Goal: Task Accomplishment & Management: Use online tool/utility

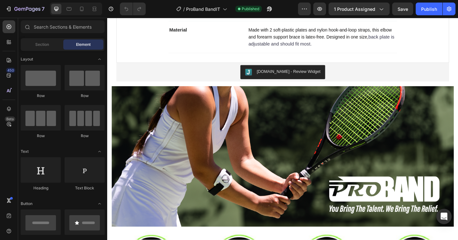
scroll to position [421, 0]
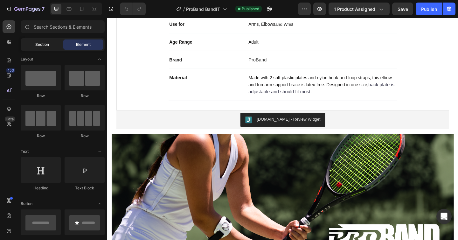
click at [38, 45] on span "Section" at bounding box center [42, 45] width 14 height 6
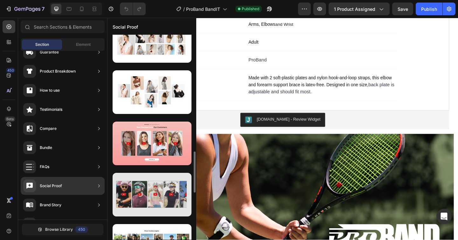
scroll to position [596, 0]
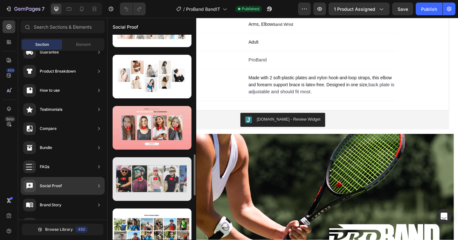
click at [162, 178] on div at bounding box center [152, 179] width 79 height 44
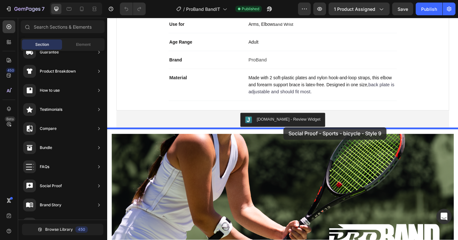
drag, startPoint x: 265, startPoint y: 195, endPoint x: 298, endPoint y: 136, distance: 68.4
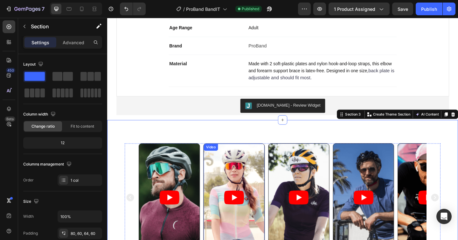
scroll to position [493, 0]
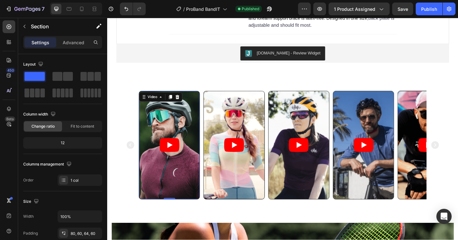
click at [167, 142] on article at bounding box center [175, 156] width 66 height 117
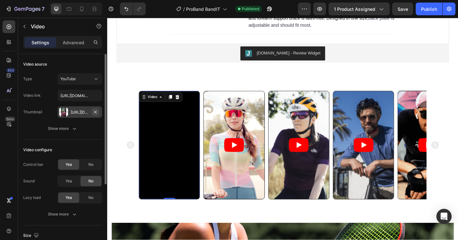
click at [95, 113] on icon "button" at bounding box center [95, 111] width 5 height 5
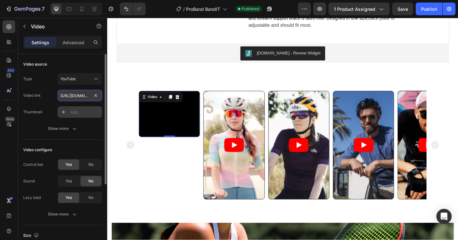
click at [88, 97] on input "[URL][DOMAIN_NAME]" at bounding box center [80, 95] width 45 height 11
click at [84, 98] on input "[URL][DOMAIN_NAME]" at bounding box center [80, 95] width 45 height 11
paste input "youtube.com/shorts/7j54PFkt5fE?si=GcfDFKt7LFqCcQP"
type input "https://youtube.com/shorts/7j54PFkt5fE?si=GcfDFKt7LFqCcQPM"
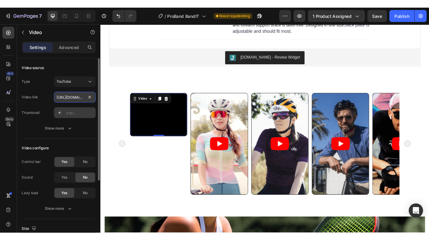
scroll to position [0, 89]
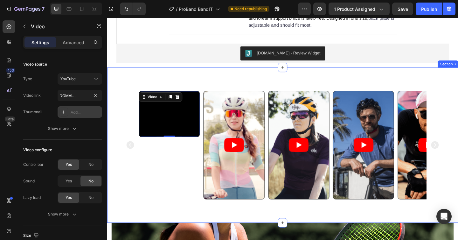
click at [204, 74] on div "Video 0 Video Video Video Video Carousel Section 3" at bounding box center [298, 156] width 382 height 169
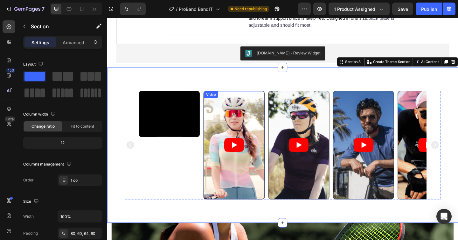
click at [234, 120] on article at bounding box center [245, 156] width 66 height 117
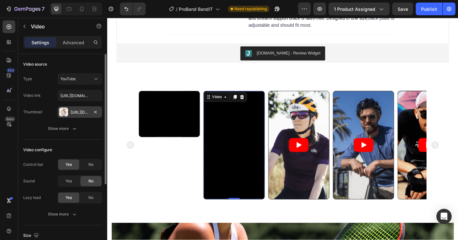
click at [80, 111] on div "[URL][DOMAIN_NAME]" at bounding box center [80, 112] width 18 height 6
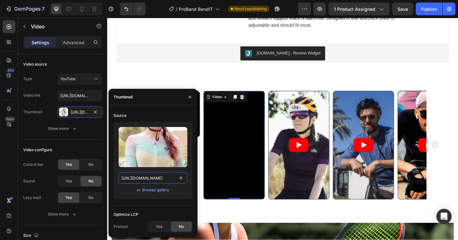
click at [151, 175] on input "https://cdn.shopify.com/s/files/1/0513/5407/5318/files/gempages_545142997637923…" at bounding box center [153, 177] width 69 height 11
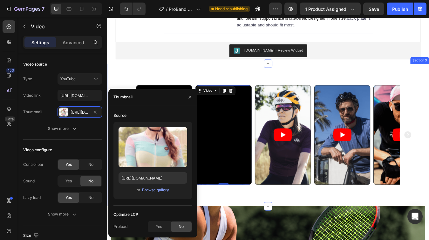
click at [392, 79] on div "Video Video 0 Video Video Video Carousel Section 3" at bounding box center [298, 156] width 382 height 169
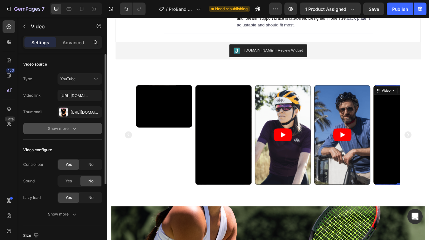
click at [72, 129] on icon "button" at bounding box center [74, 128] width 6 height 6
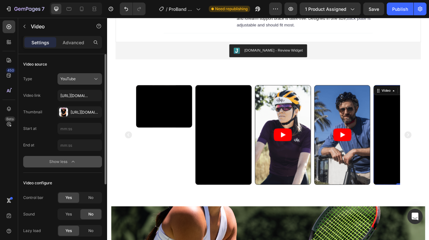
click at [78, 78] on div "YouTube" at bounding box center [76, 79] width 32 height 6
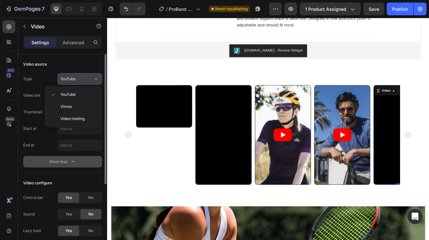
click at [78, 78] on div "YouTube" at bounding box center [76, 79] width 32 height 6
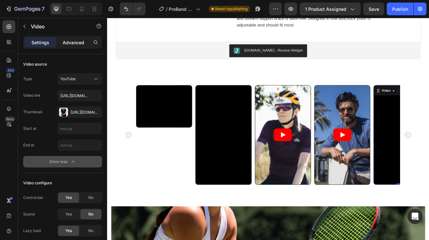
click at [75, 44] on p "Advanced" at bounding box center [74, 42] width 22 height 7
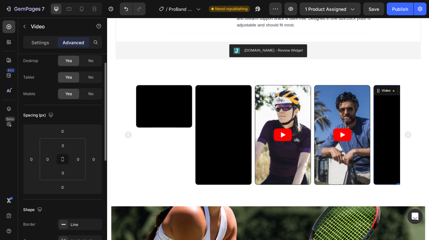
scroll to position [0, 0]
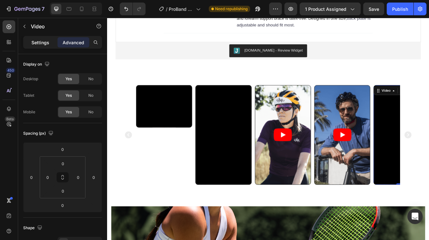
click at [49, 42] on p "Settings" at bounding box center [40, 42] width 18 height 7
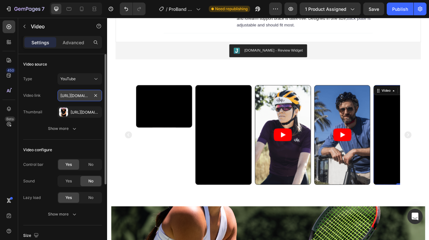
click at [79, 97] on input "[URL][DOMAIN_NAME]" at bounding box center [80, 95] width 45 height 11
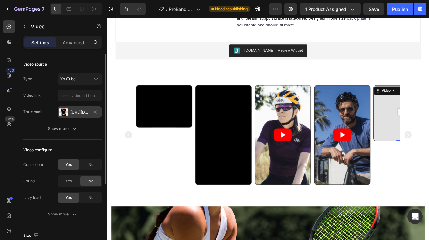
click at [88, 110] on div "Https://cdn.Shopify.Com/s/files/1/0513/5407/5318/files/gempages_545142997637923…" at bounding box center [80, 112] width 18 height 6
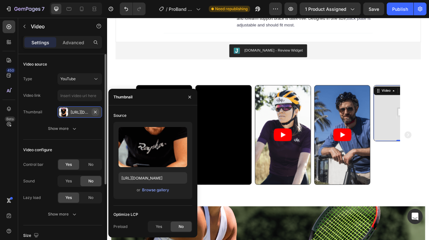
click at [95, 111] on icon "button" at bounding box center [95, 111] width 5 height 5
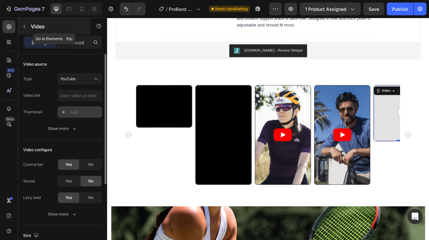
click at [23, 27] on icon "button" at bounding box center [24, 26] width 5 height 5
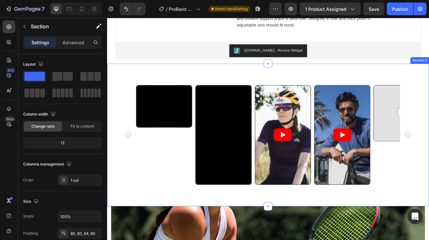
click at [294, 89] on div "Video Video Video Video Video Carousel Section 3" at bounding box center [298, 156] width 382 height 169
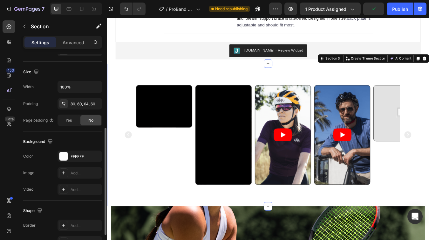
scroll to position [184, 0]
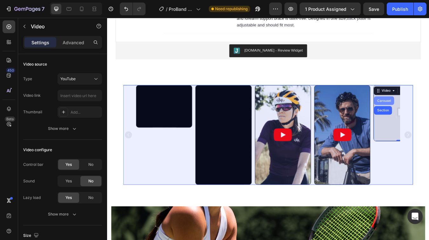
click at [439, 113] on div "Carousel" at bounding box center [436, 116] width 24 height 10
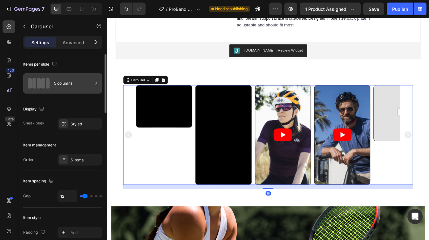
click at [83, 86] on div "5 columns" at bounding box center [73, 83] width 39 height 15
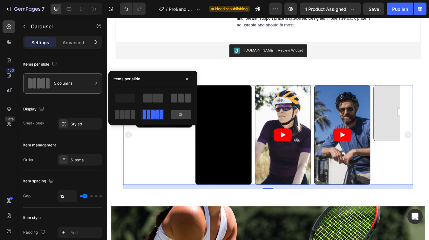
click at [176, 100] on span at bounding box center [174, 97] width 6 height 9
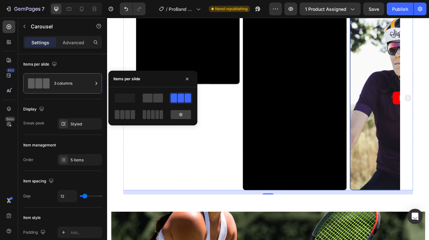
scroll to position [579, 0]
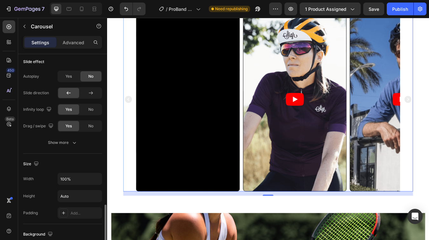
scroll to position [502, 0]
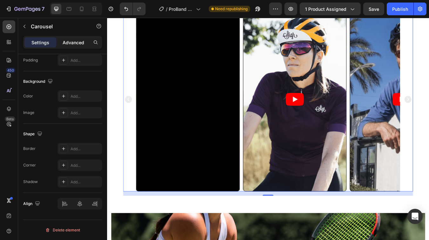
click at [74, 45] on p "Advanced" at bounding box center [74, 42] width 22 height 7
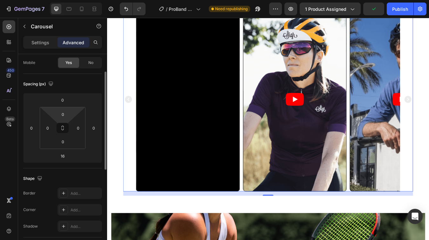
scroll to position [0, 0]
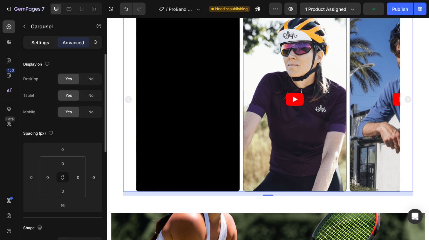
click at [48, 45] on div "Settings" at bounding box center [40, 42] width 32 height 10
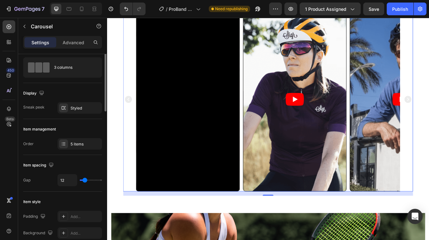
scroll to position [17, 0]
click at [73, 140] on div "5 items" at bounding box center [80, 142] width 45 height 11
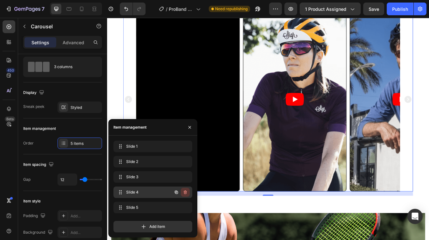
click at [186, 193] on icon "button" at bounding box center [185, 192] width 5 height 5
click at [185, 193] on div "Delete" at bounding box center [181, 192] width 12 height 6
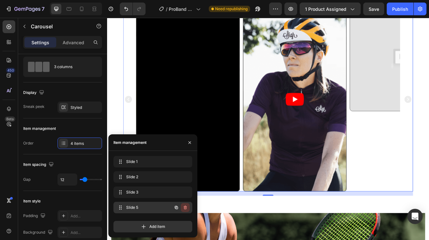
click at [185, 209] on icon "button" at bounding box center [185, 207] width 3 height 4
click at [185, 208] on div "Delete" at bounding box center [181, 207] width 12 height 6
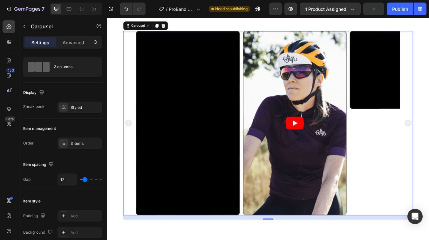
scroll to position [520, 0]
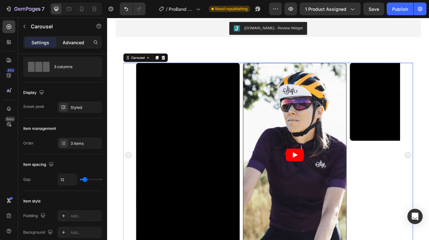
drag, startPoint x: 67, startPoint y: 40, endPoint x: 73, endPoint y: 40, distance: 5.4
click at [67, 40] on p "Advanced" at bounding box center [74, 42] width 22 height 7
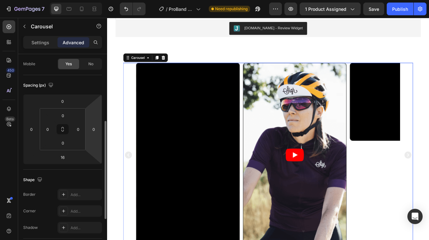
scroll to position [78, 0]
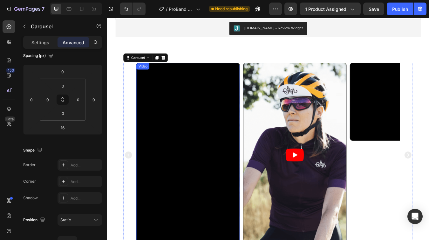
click at [150, 72] on div "Video" at bounding box center [149, 75] width 13 height 6
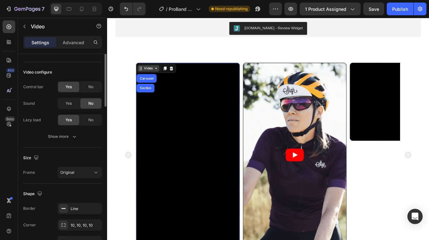
scroll to position [0, 0]
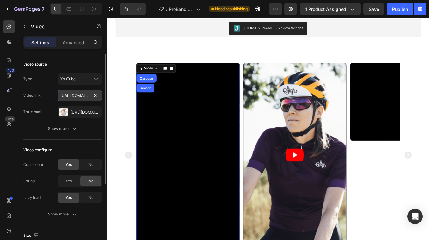
click at [76, 95] on input "[URL][DOMAIN_NAME]" at bounding box center [80, 95] width 45 height 11
paste input "youtube.com/shorts/DQF1NE4S4VM?si=BZrUxPhry9lQOKRR"
type input "https://youtube.com/shorts/DQF1NE4S4VM?si=BZrUxPhry9lQOKRR"
click at [79, 114] on div "[URL][DOMAIN_NAME]" at bounding box center [80, 112] width 18 height 6
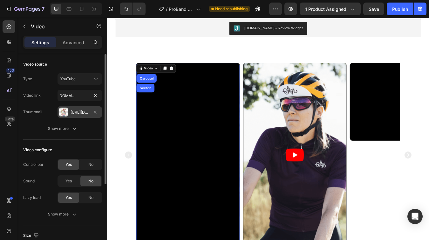
scroll to position [0, 0]
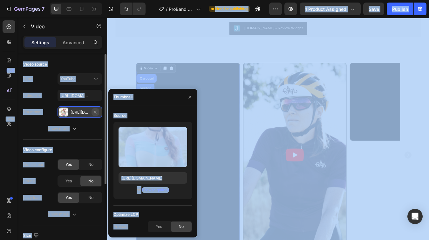
click at [96, 110] on icon "button" at bounding box center [95, 111] width 5 height 5
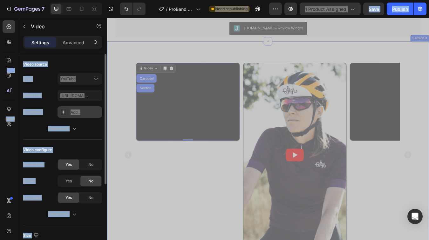
click at [195, 49] on div "Video Video Carousel Section 0 Video Carousel Section 3" at bounding box center [298, 179] width 382 height 269
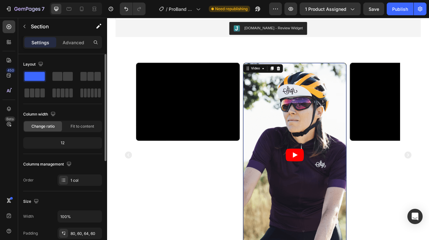
click at [338, 139] on article at bounding box center [329, 180] width 122 height 218
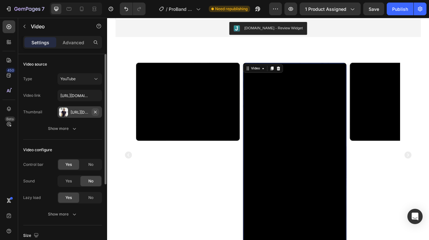
click at [96, 113] on icon "button" at bounding box center [95, 111] width 5 height 5
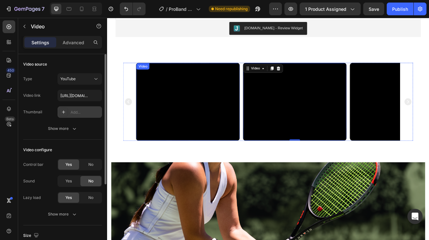
scroll to position [498, 0]
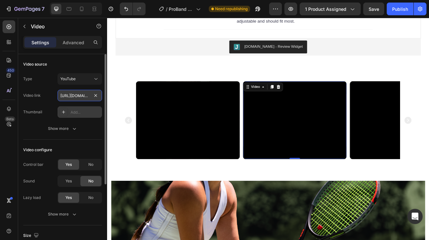
click at [78, 93] on input "[URL][DOMAIN_NAME]" at bounding box center [80, 95] width 45 height 11
paste input "youtube.com/shorts/JkUzO_ExRBs?si=Mbe1DXZLS8zzeD01"
type input "https://youtube.com/shorts/JkUzO_ExRBs?si=Mbe1DXZLS8zzeD01"
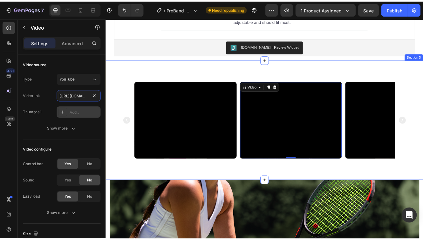
scroll to position [0, 91]
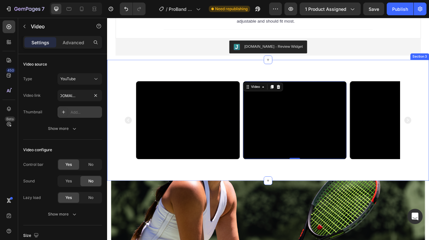
click at [387, 67] on div "Video Video Video 0 Carousel Section 3" at bounding box center [298, 138] width 382 height 143
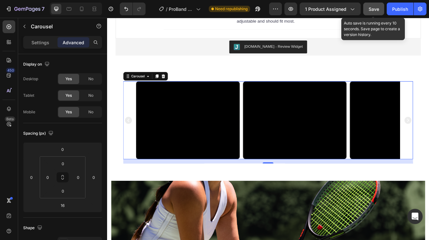
click at [377, 10] on span "Save" at bounding box center [374, 8] width 10 height 5
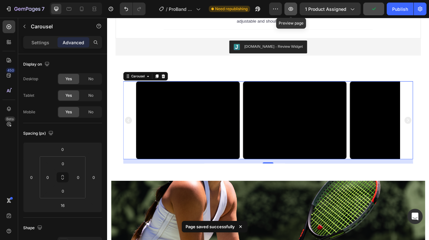
click at [293, 7] on icon "button" at bounding box center [291, 9] width 5 height 4
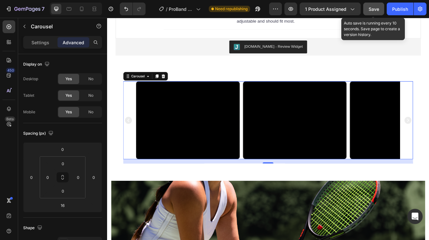
click at [374, 11] on div "Save" at bounding box center [374, 9] width 10 height 7
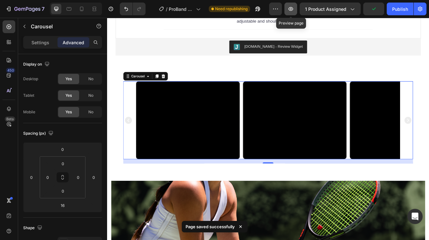
click at [296, 8] on button "button" at bounding box center [291, 9] width 13 height 13
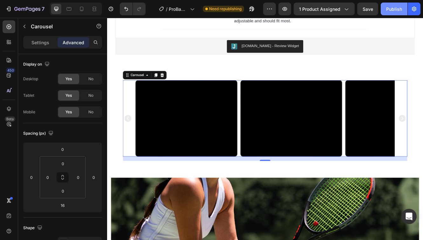
click at [395, 3] on button "Publish" at bounding box center [394, 9] width 27 height 13
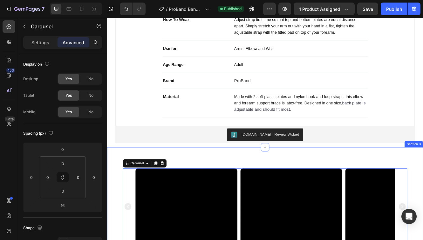
scroll to position [378, 0]
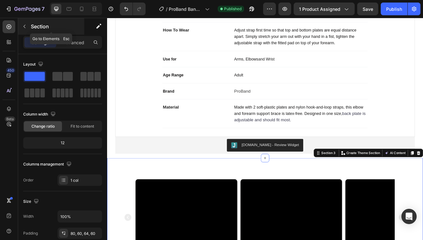
click at [25, 27] on icon "button" at bounding box center [24, 26] width 5 height 5
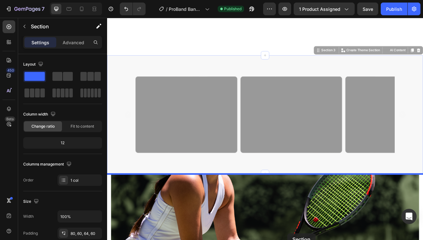
scroll to position [555, 0]
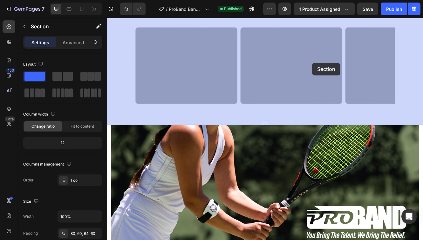
drag, startPoint x: 366, startPoint y: 190, endPoint x: 355, endPoint y: 73, distance: 116.6
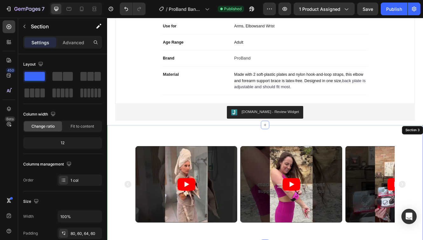
scroll to position [409, 0]
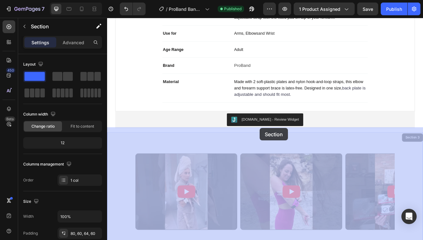
drag, startPoint x: 335, startPoint y: 164, endPoint x: 288, endPoint y: 151, distance: 47.8
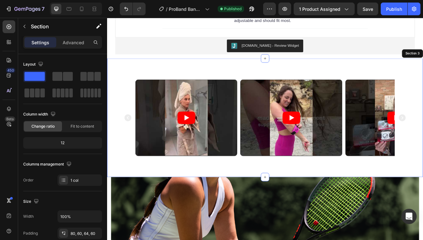
scroll to position [505, 0]
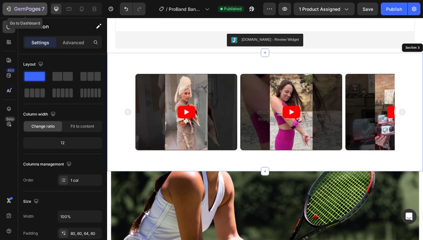
click at [28, 12] on div "7" at bounding box center [29, 9] width 30 height 8
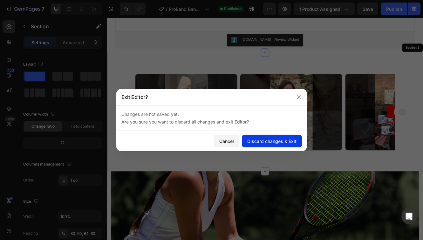
click at [263, 142] on div "Discard changes & Exit" at bounding box center [271, 141] width 49 height 7
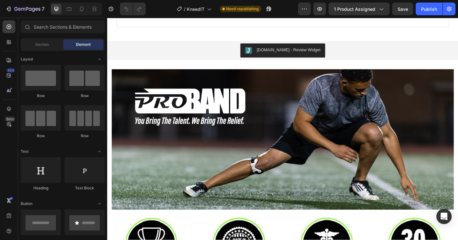
scroll to position [515, 0]
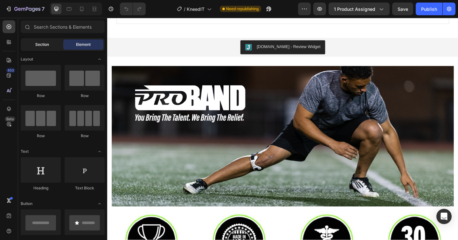
click at [46, 44] on span "Section" at bounding box center [42, 45] width 14 height 6
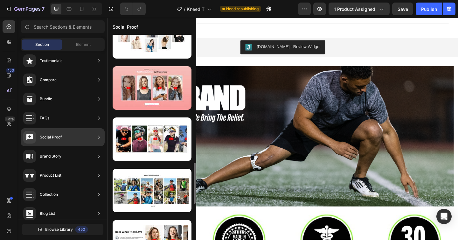
scroll to position [636, 0]
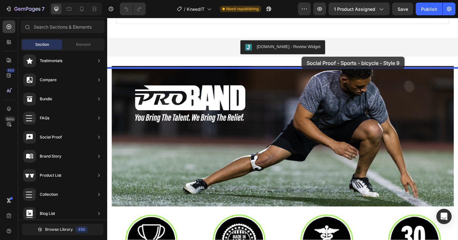
drag, startPoint x: 254, startPoint y: 154, endPoint x: 312, endPoint y: 64, distance: 107.5
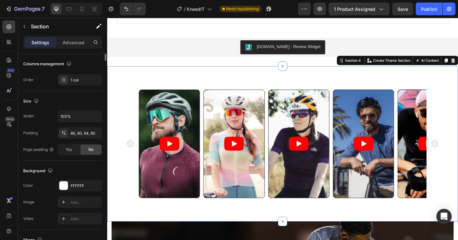
scroll to position [0, 0]
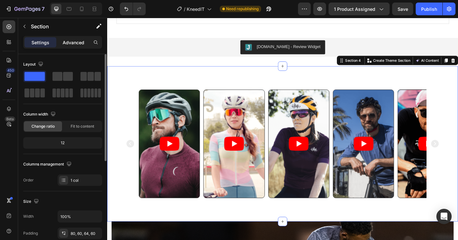
click at [80, 45] on p "Advanced" at bounding box center [74, 42] width 22 height 7
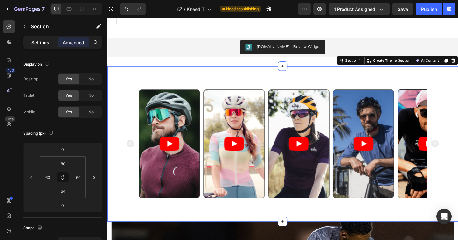
click at [41, 45] on div "Settings" at bounding box center [40, 42] width 32 height 10
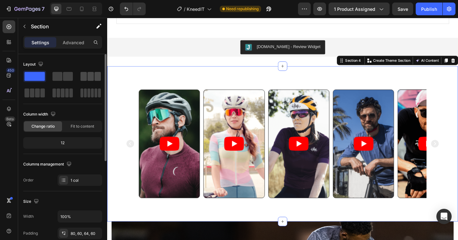
click at [86, 76] on span at bounding box center [83, 76] width 6 height 9
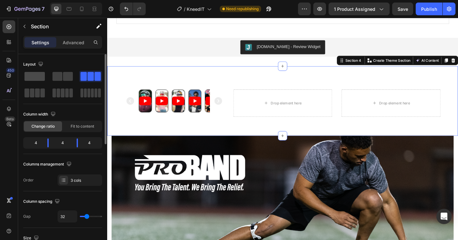
click at [37, 75] on span at bounding box center [34, 76] width 20 height 9
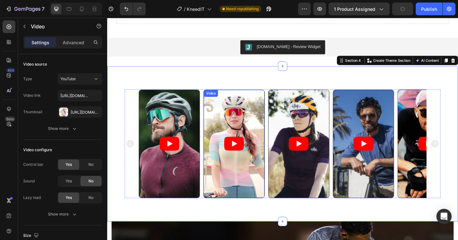
click at [236, 116] on article at bounding box center [245, 154] width 66 height 117
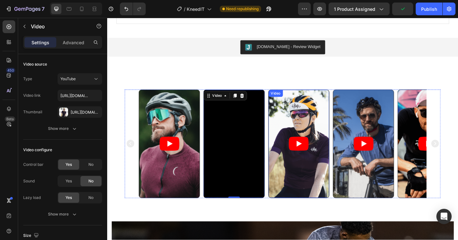
click at [310, 108] on div "Video" at bounding box center [315, 155] width 66 height 118
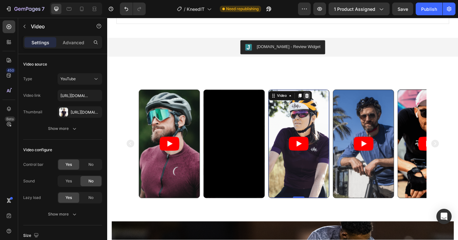
click at [323, 104] on icon at bounding box center [324, 102] width 4 height 4
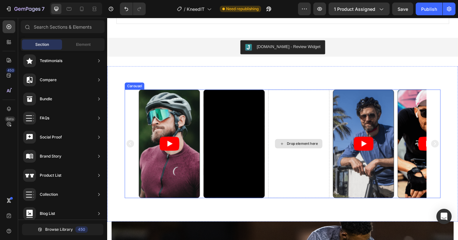
click at [326, 117] on div "Drop element here" at bounding box center [315, 155] width 66 height 118
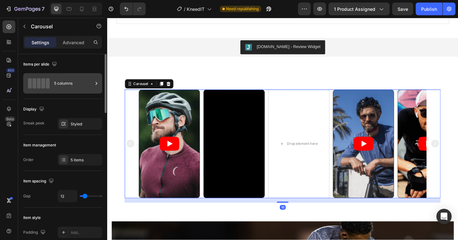
click at [85, 82] on div "5 columns" at bounding box center [73, 83] width 39 height 15
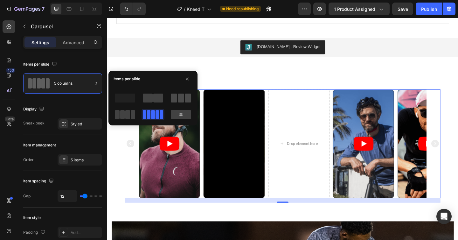
click at [172, 96] on span at bounding box center [174, 97] width 6 height 9
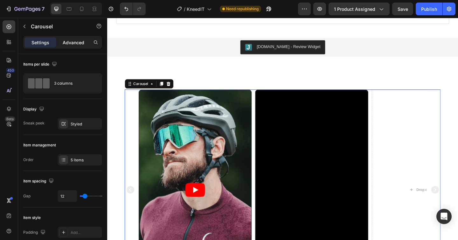
click at [81, 45] on p "Advanced" at bounding box center [74, 42] width 22 height 7
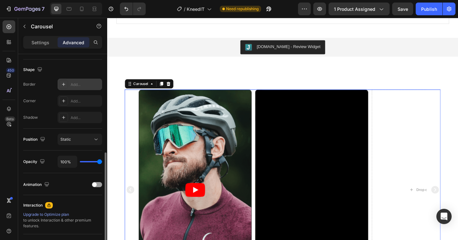
scroll to position [136, 0]
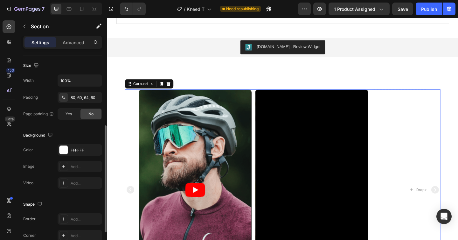
click at [141, 86] on div "Video Video Drop element here Video Video Carousel 16 Section 4" at bounding box center [298, 204] width 382 height 269
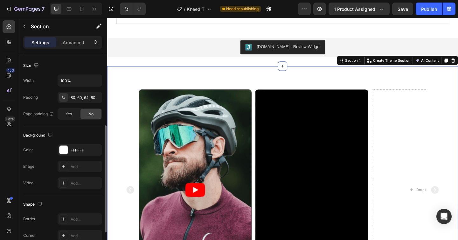
scroll to position [0, 0]
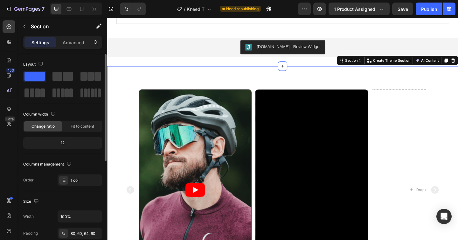
click at [143, 85] on div "Video Video Drop element here Video Video Carousel Section 4 You can create reu…" at bounding box center [298, 204] width 382 height 269
click at [72, 46] on div "Advanced" at bounding box center [74, 42] width 32 height 10
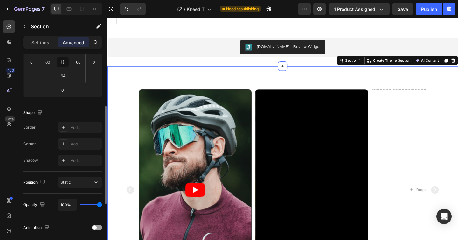
scroll to position [220, 0]
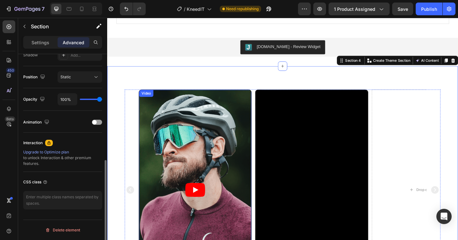
click at [184, 120] on article at bounding box center [203, 205] width 122 height 218
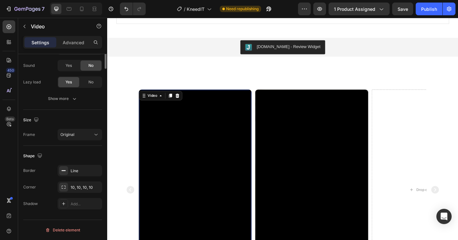
scroll to position [0, 0]
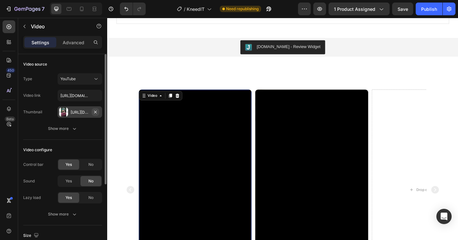
click at [96, 112] on icon "button" at bounding box center [95, 111] width 5 height 5
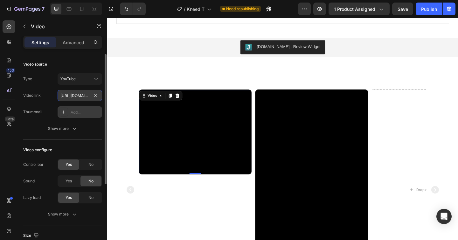
click at [81, 92] on input "[URL][DOMAIN_NAME]" at bounding box center [80, 95] width 45 height 11
click at [84, 94] on input "text" at bounding box center [80, 95] width 45 height 11
paste input "https://youtube.com/shorts/rVwRSC0xM4Q?si=4LL_-4hGBu0bipIF"
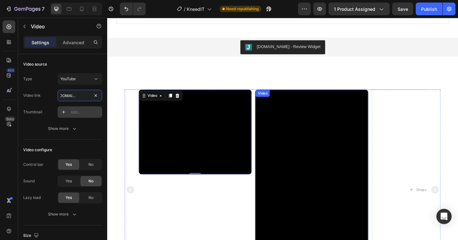
type input "https://youtube.com/shorts/rVwRSC0xM4Q?si=4LL_-4hGBu0bipIF"
click at [277, 103] on div "Video" at bounding box center [276, 100] width 13 height 6
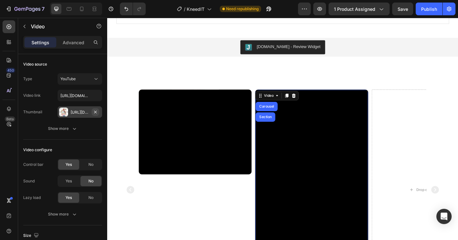
click at [96, 110] on icon "button" at bounding box center [95, 111] width 5 height 5
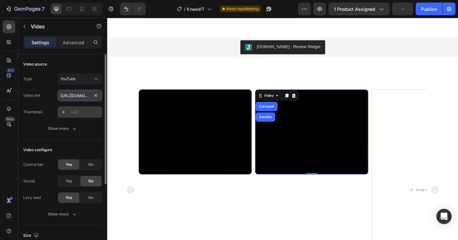
click at [70, 97] on input "[URL][DOMAIN_NAME]" at bounding box center [80, 95] width 45 height 11
paste input "youtube.com/shorts/T36PXQ7-DB4?si=TXCyxzKhfUwm8aDA"
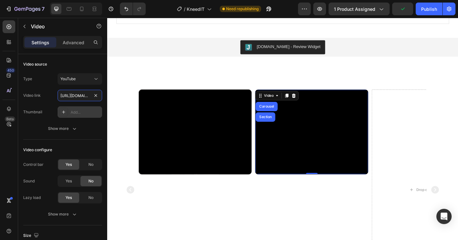
type input "https://youtube.com/shorts/T36PXQ7-DB4?si=TXCyxzKhfUwm8aDA"
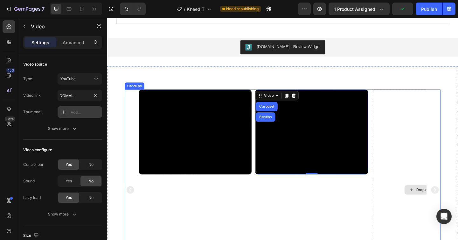
click at [415, 118] on div "Drop element here" at bounding box center [456, 205] width 123 height 218
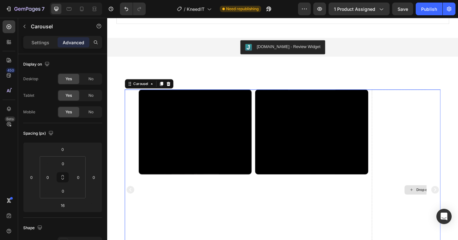
click at [441, 204] on div "Drop element here" at bounding box center [457, 205] width 52 height 10
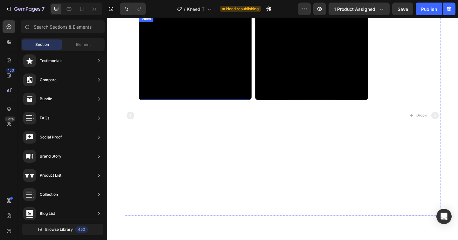
scroll to position [532, 0]
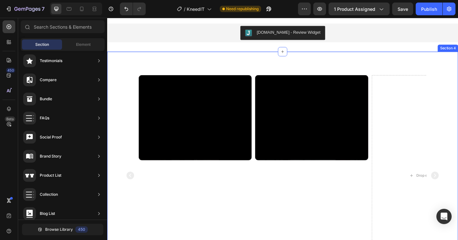
click at [229, 76] on div "Video Video Drop element here Video Video Carousel Section 4" at bounding box center [298, 189] width 382 height 269
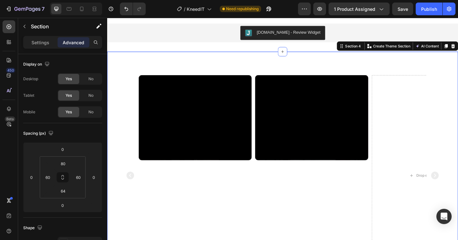
click at [229, 76] on div "Video Video Drop element here Video Video Carousel Section 4 You can create reu…" at bounding box center [298, 189] width 382 height 269
click at [370, 49] on div "Section 4" at bounding box center [375, 49] width 20 height 6
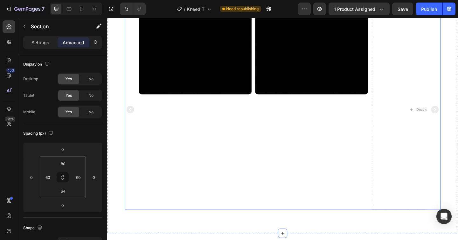
scroll to position [556, 0]
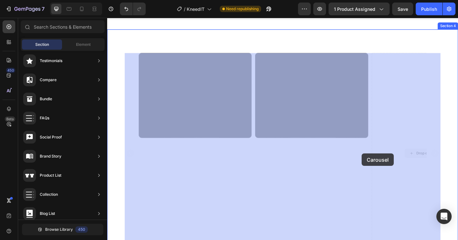
drag, startPoint x: 447, startPoint y: 165, endPoint x: 391, endPoint y: 165, distance: 56.3
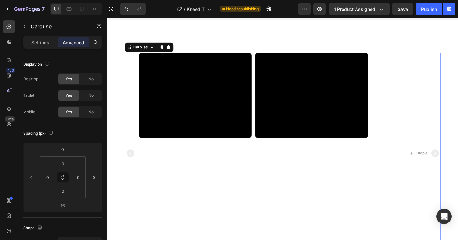
click at [458, 166] on icon "Carousel Next Arrow" at bounding box center [464, 165] width 10 height 19
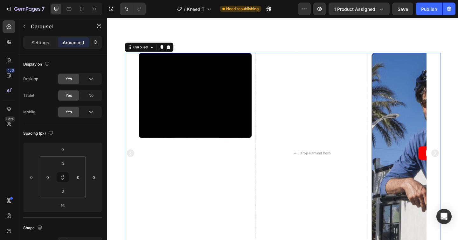
click at [458, 165] on icon "Carousel Next Arrow" at bounding box center [464, 165] width 10 height 19
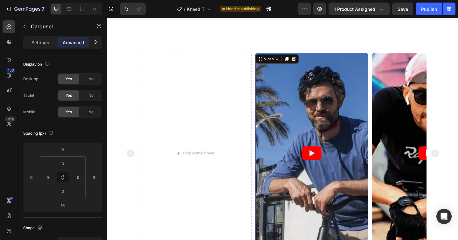
click at [341, 129] on article at bounding box center [329, 165] width 122 height 218
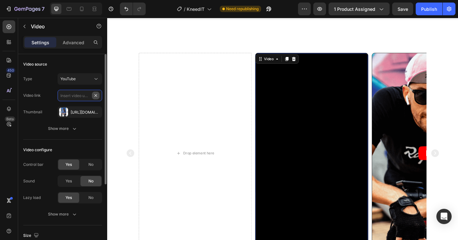
scroll to position [0, 0]
paste input "https://youtube.com/shorts/j2iibXDxpSA?si=7FKLVTersE33NvWt"
type input "https://youtube.com/shorts/j2iibXDxpSA?si=7FKLVTersE33NvWt"
click at [96, 111] on icon "button" at bounding box center [95, 111] width 5 height 5
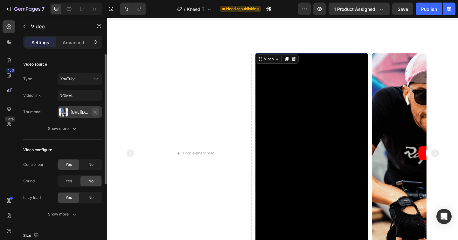
scroll to position [0, 0]
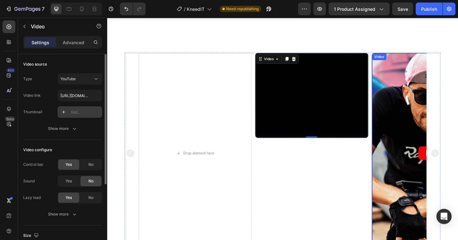
click at [435, 140] on article at bounding box center [456, 165] width 122 height 218
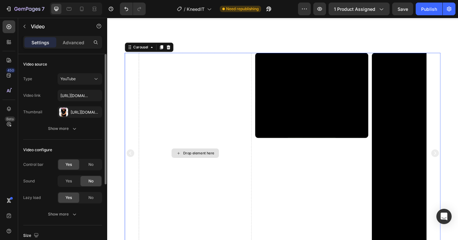
click at [151, 57] on div "Drop element here" at bounding box center [203, 165] width 123 height 218
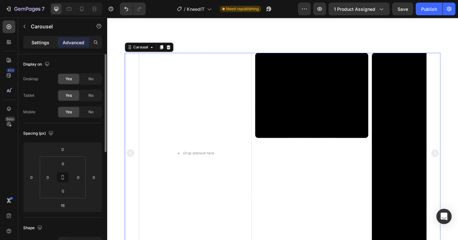
click at [42, 40] on p "Settings" at bounding box center [40, 42] width 18 height 7
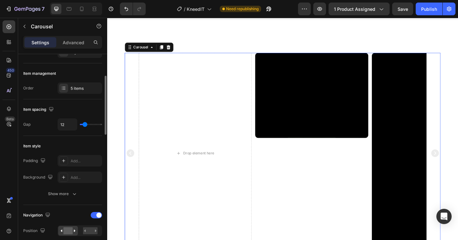
scroll to position [72, 0]
click at [69, 88] on div "5 items" at bounding box center [80, 87] width 45 height 11
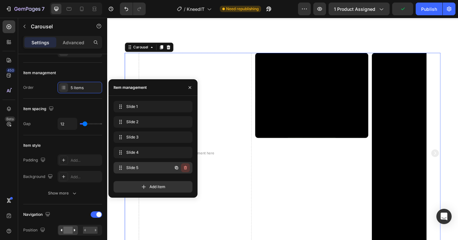
click at [187, 168] on icon "button" at bounding box center [185, 167] width 5 height 5
click at [184, 167] on div "Delete" at bounding box center [181, 168] width 12 height 6
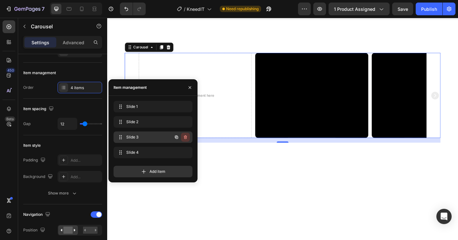
click at [186, 136] on icon "button" at bounding box center [185, 137] width 3 height 4
click at [186, 136] on div "Delete" at bounding box center [181, 137] width 12 height 6
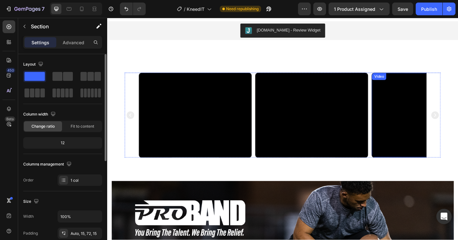
scroll to position [504, 0]
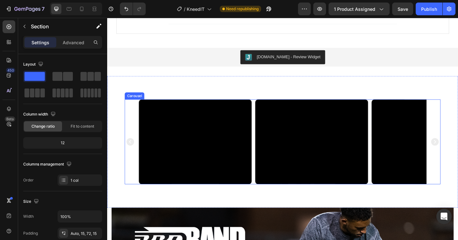
click at [458, 157] on icon "Carousel Next Arrow" at bounding box center [464, 153] width 8 height 8
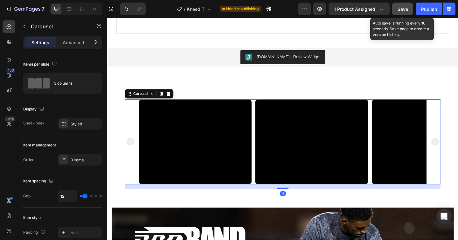
click at [401, 9] on span "Save" at bounding box center [403, 8] width 10 height 5
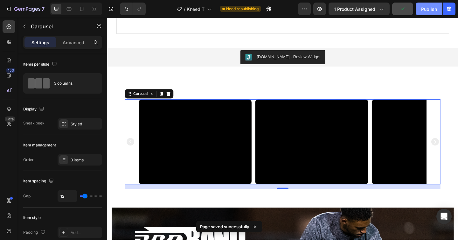
click at [422, 8] on div "Publish" at bounding box center [429, 9] width 16 height 7
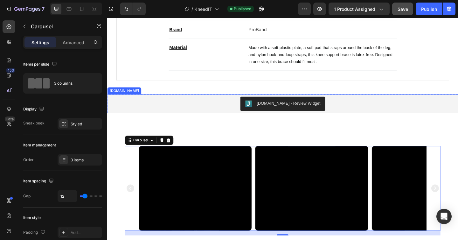
scroll to position [426, 0]
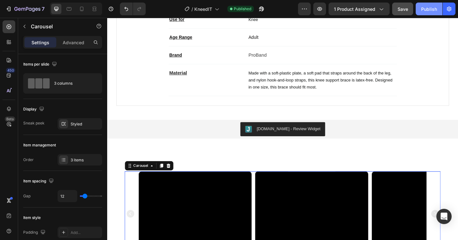
click at [435, 12] on button "Publish" at bounding box center [429, 9] width 27 height 13
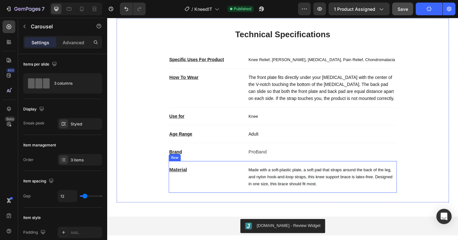
scroll to position [131, 0]
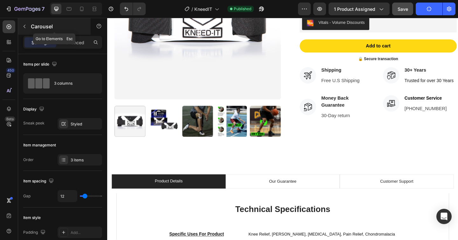
click at [38, 22] on div "Carousel" at bounding box center [54, 26] width 73 height 17
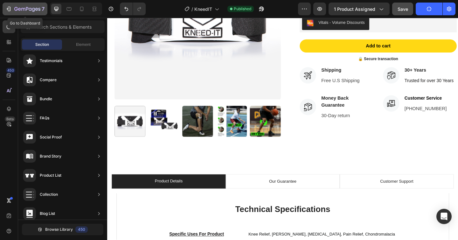
click at [5, 8] on icon "button" at bounding box center [8, 9] width 6 height 6
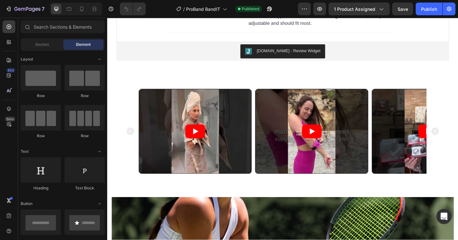
scroll to position [463, 0]
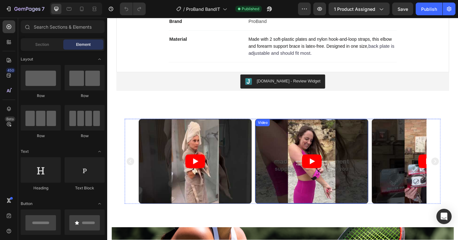
click at [280, 129] on div "Video" at bounding box center [276, 132] width 13 height 6
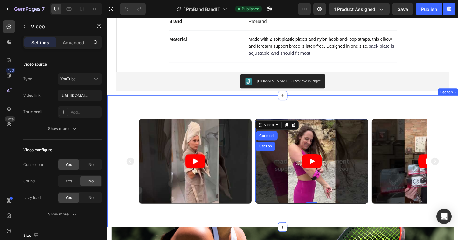
click at [226, 121] on div "Video Video Carousel Section 0 Video Carousel Section 3" at bounding box center [298, 173] width 382 height 143
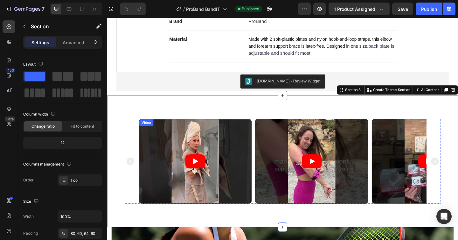
click at [203, 128] on article at bounding box center [203, 174] width 122 height 92
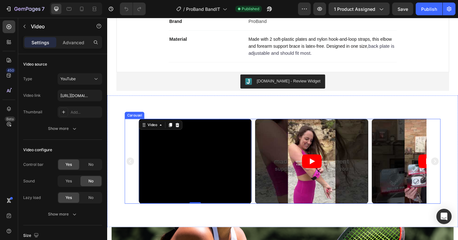
click at [132, 128] on div "Video 0 Video Video" at bounding box center [297, 174] width 343 height 92
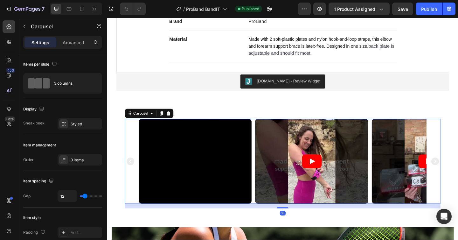
click at [132, 128] on div "Video Video Video" at bounding box center [297, 174] width 343 height 92
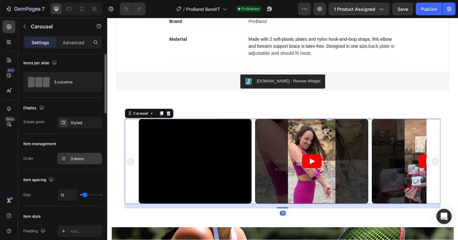
click at [75, 157] on div "3 items" at bounding box center [86, 159] width 30 height 6
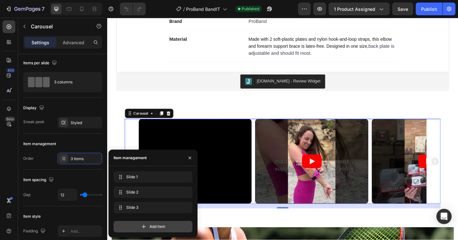
click at [146, 226] on icon at bounding box center [144, 226] width 6 height 6
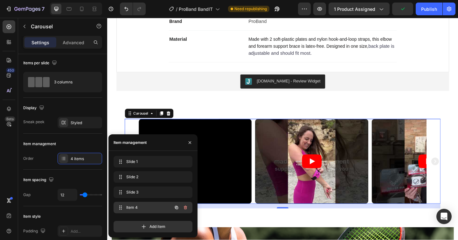
click at [145, 205] on span "Item 4" at bounding box center [144, 207] width 36 height 6
click at [145, 205] on span "Item 4" at bounding box center [148, 207] width 47 height 6
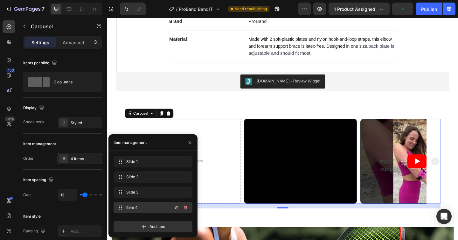
click at [135, 206] on span "Item 4" at bounding box center [144, 207] width 36 height 6
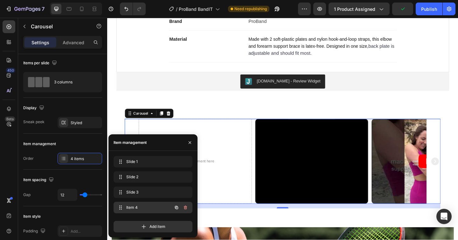
click at [135, 206] on span "Item 4" at bounding box center [144, 207] width 36 height 6
click at [135, 206] on span "Item 4" at bounding box center [148, 207] width 47 height 6
click at [136, 206] on span "Item 4" at bounding box center [144, 207] width 36 height 6
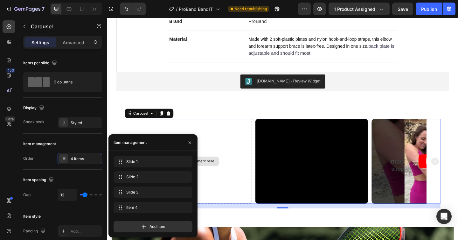
click at [236, 154] on div "Drop element here" at bounding box center [203, 174] width 123 height 92
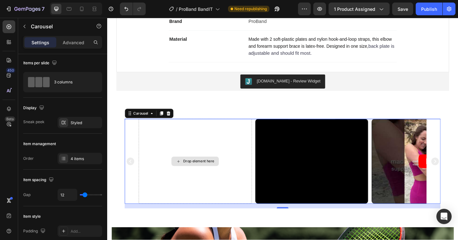
click at [236, 154] on div "Drop element here" at bounding box center [203, 174] width 123 height 92
click at [209, 171] on div "Drop element here" at bounding box center [207, 173] width 34 height 5
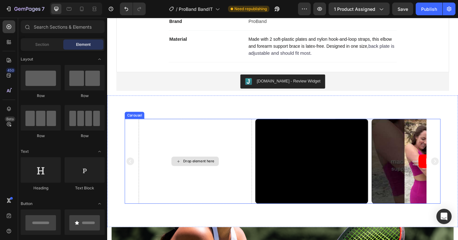
click at [204, 171] on div "Drop element here" at bounding box center [207, 173] width 34 height 5
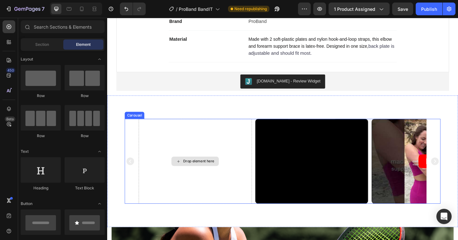
click at [204, 171] on div "Drop element here" at bounding box center [207, 173] width 34 height 5
click at [244, 131] on div "Drop element here" at bounding box center [203, 174] width 123 height 92
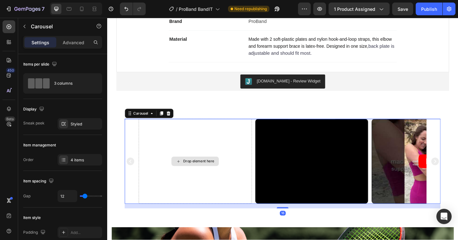
click at [244, 131] on div "Drop element here" at bounding box center [203, 174] width 123 height 92
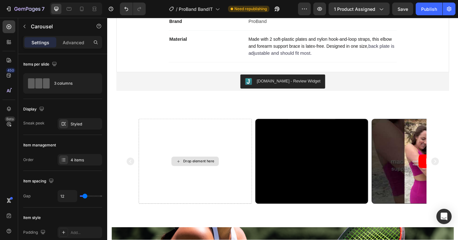
click at [208, 171] on div "Drop element here" at bounding box center [207, 173] width 34 height 5
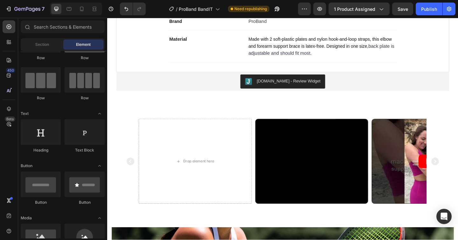
scroll to position [18, 0]
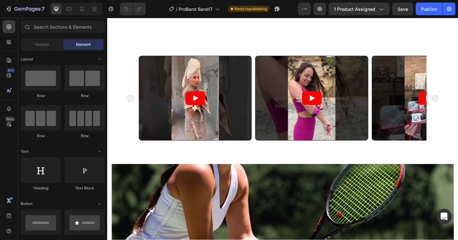
scroll to position [499, 0]
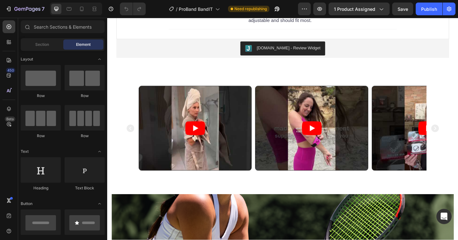
click at [254, 132] on article at bounding box center [203, 138] width 122 height 92
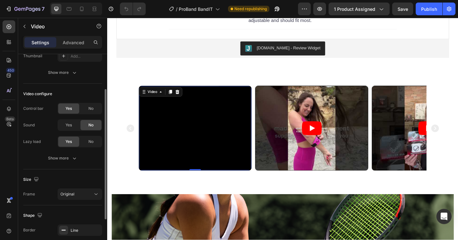
scroll to position [56, 0]
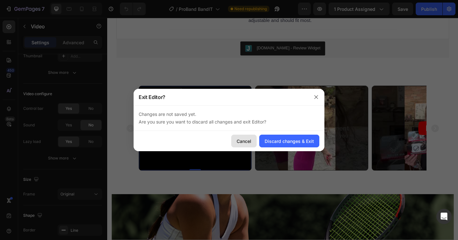
click at [246, 142] on div "Cancel" at bounding box center [244, 141] width 15 height 7
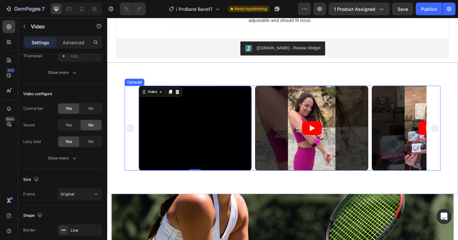
click at [133, 92] on div "Video 0 Video Video Drop element here" at bounding box center [297, 138] width 343 height 92
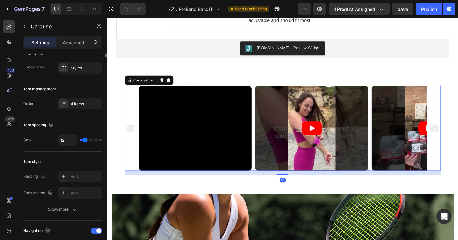
scroll to position [0, 0]
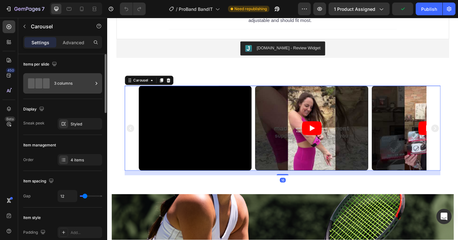
click at [84, 82] on div "3 columns" at bounding box center [73, 83] width 39 height 15
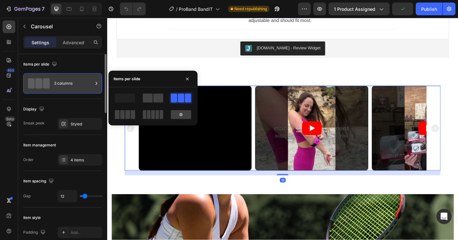
click at [84, 82] on div "3 columns" at bounding box center [73, 83] width 39 height 15
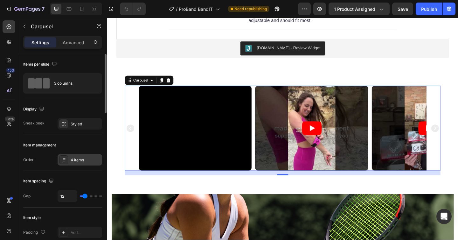
click at [72, 159] on div "4 items" at bounding box center [86, 160] width 30 height 6
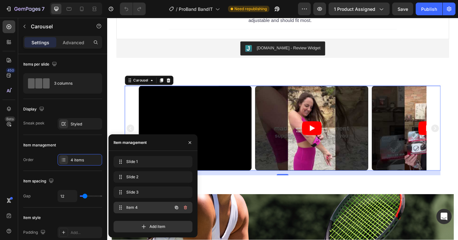
click at [130, 206] on span "Item 4" at bounding box center [144, 207] width 36 height 6
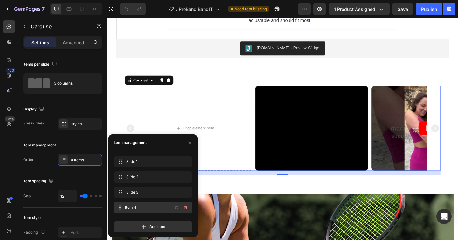
click at [135, 206] on span "Item 4" at bounding box center [148, 207] width 47 height 6
click at [135, 206] on span "Item 4" at bounding box center [144, 207] width 36 height 6
click at [118, 206] on icon at bounding box center [120, 207] width 5 height 5
click at [118, 206] on icon at bounding box center [119, 207] width 5 height 5
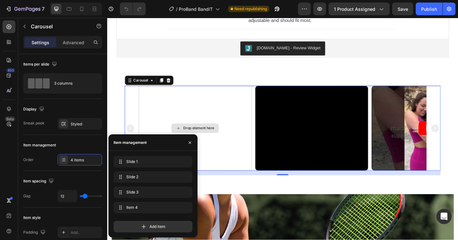
click at [193, 133] on div "Drop element here" at bounding box center [203, 138] width 52 height 10
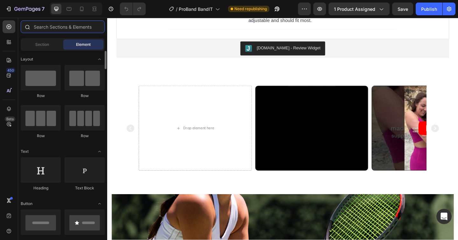
click at [59, 26] on input "text" at bounding box center [63, 26] width 84 height 13
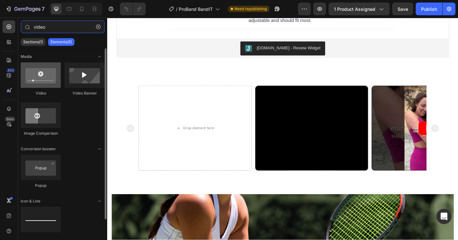
type input "video"
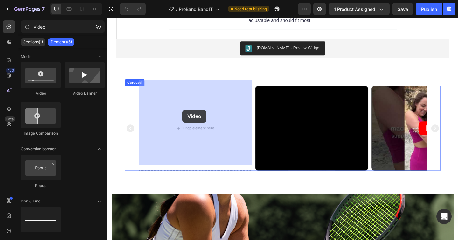
drag, startPoint x: 151, startPoint y: 99, endPoint x: 189, endPoint y: 118, distance: 42.8
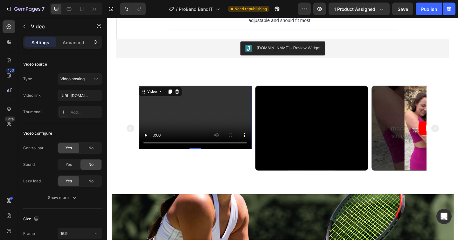
click at [196, 112] on video at bounding box center [203, 126] width 123 height 69
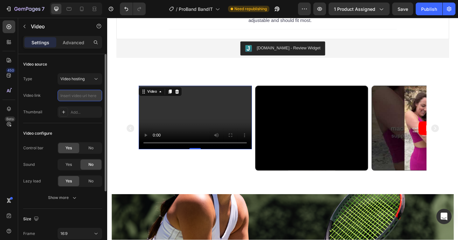
click at [88, 95] on input "text" at bounding box center [80, 95] width 45 height 11
click at [85, 82] on button "Video hosting" at bounding box center [80, 78] width 45 height 11
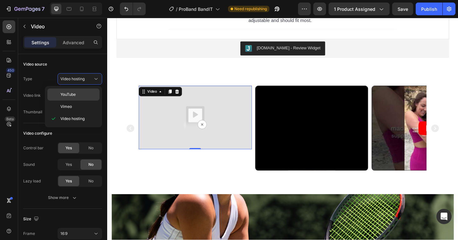
click at [80, 96] on p "YouTube" at bounding box center [78, 95] width 36 height 6
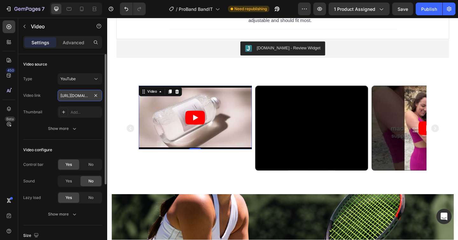
click at [75, 95] on input "https://www.youtube.com/watch?v=drIt4RH_kyQ" at bounding box center [80, 95] width 45 height 11
paste input "youtube.com/shorts/qyPXjG6UG8Y?si=46naB1wTQY_6R-iF"
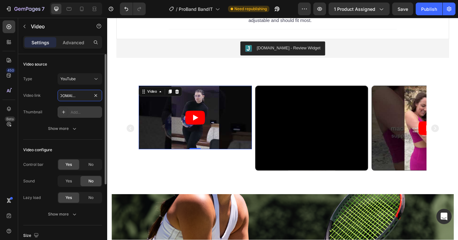
type input "https://youtube.com/shorts/qyPXjG6UG8Y?si=46naB1wTQY_6R-iF"
click at [88, 111] on div "Add..." at bounding box center [86, 112] width 30 height 6
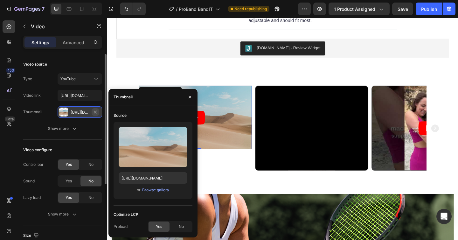
click at [96, 111] on icon "button" at bounding box center [95, 111] width 3 height 3
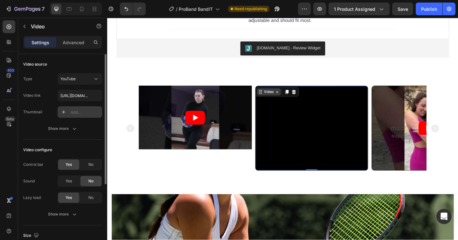
click at [279, 96] on div "Video" at bounding box center [282, 99] width 13 height 6
click at [302, 96] on icon at bounding box center [302, 98] width 3 height 4
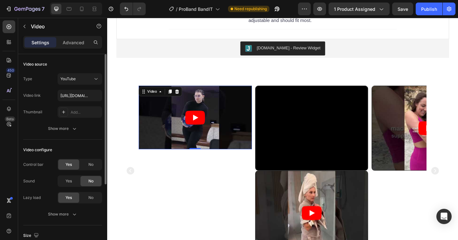
click at [229, 130] on article at bounding box center [203, 126] width 123 height 69
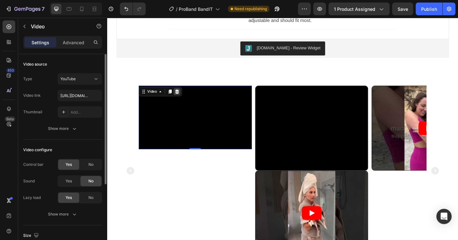
click at [185, 96] on icon at bounding box center [183, 98] width 5 height 5
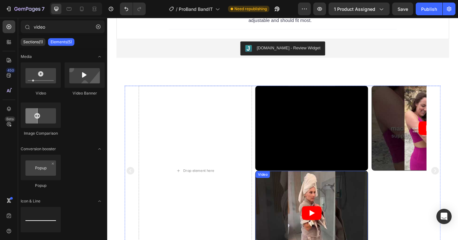
click at [289, 190] on article at bounding box center [329, 230] width 122 height 92
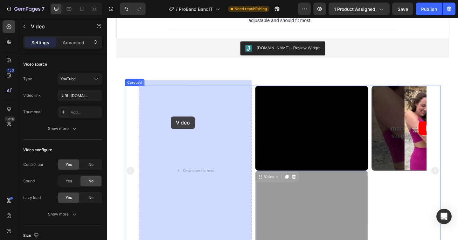
drag, startPoint x: 273, startPoint y: 185, endPoint x: 177, endPoint y: 125, distance: 113.8
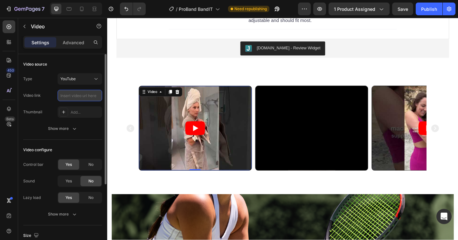
click at [81, 96] on input "text" at bounding box center [80, 95] width 45 height 11
paste input "https://youtube.com/shorts/qyPXjG6UG8Y?si=46naB1wTQY_6R-iF"
type input "https://youtube.com/shorts/qyPXjG6UG8Y?si=46naB1wTQY_6R-iF"
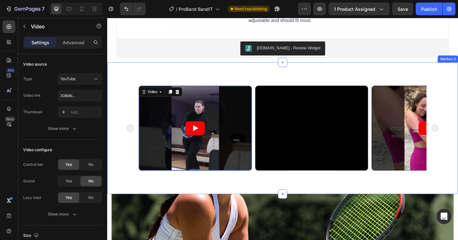
click at [168, 69] on div "Video Video Video Video 0 Carousel Section 3" at bounding box center [298, 137] width 382 height 143
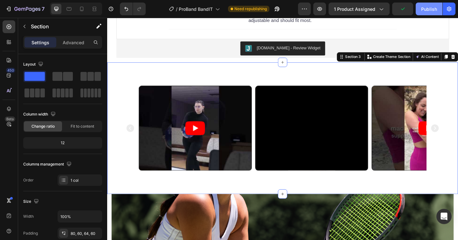
click at [431, 8] on div "Publish" at bounding box center [429, 9] width 16 height 7
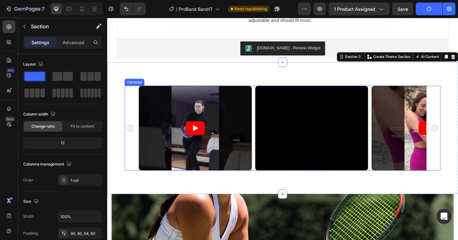
click at [458, 134] on icon "Carousel Next Arrow" at bounding box center [464, 138] width 8 height 8
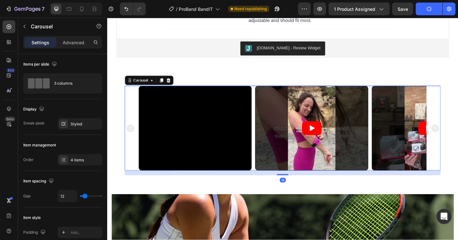
click at [458, 134] on icon "Carousel Next Arrow" at bounding box center [464, 138] width 8 height 8
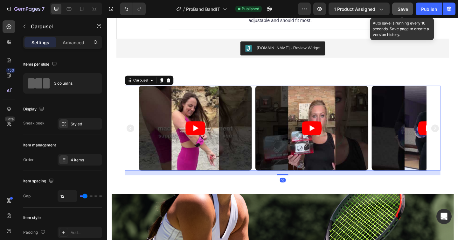
click at [411, 9] on button "Save" at bounding box center [402, 9] width 21 height 13
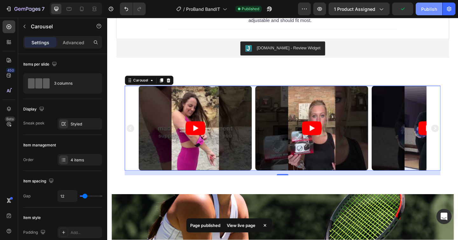
click at [428, 8] on div "Publish" at bounding box center [429, 9] width 16 height 7
click at [320, 11] on icon "button" at bounding box center [319, 9] width 6 height 6
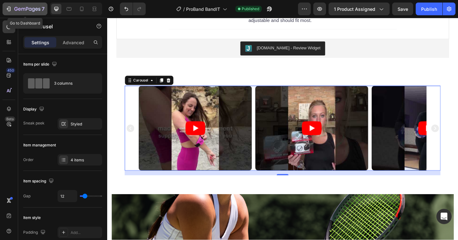
click at [17, 10] on icon "button" at bounding box center [27, 9] width 26 height 5
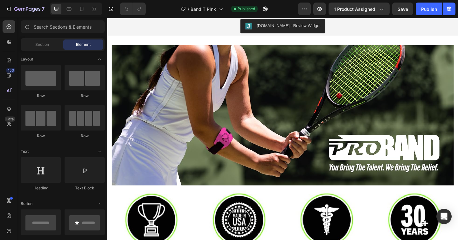
scroll to position [459, 0]
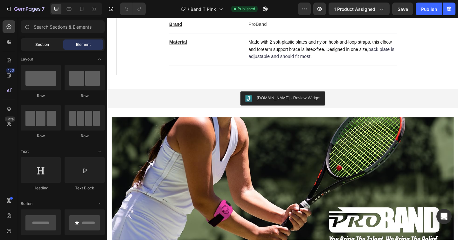
click at [36, 42] on span "Section" at bounding box center [42, 45] width 14 height 6
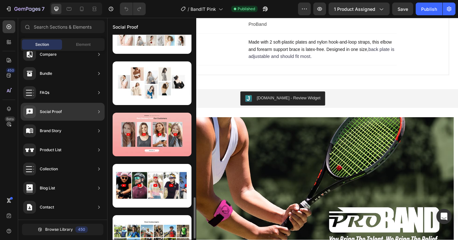
scroll to position [628, 0]
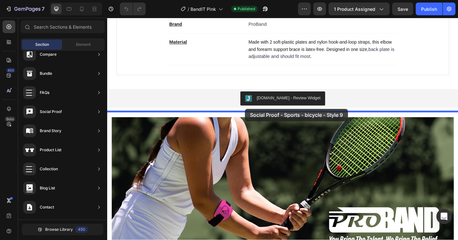
drag, startPoint x: 250, startPoint y: 159, endPoint x: 257, endPoint y: 116, distance: 43.5
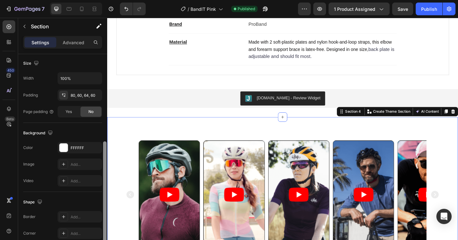
scroll to position [148, 0]
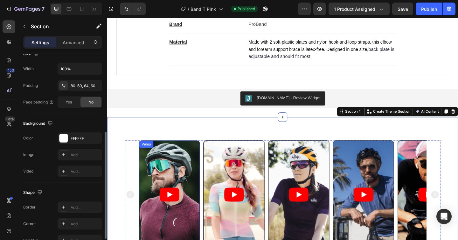
click at [146, 153] on div "Video" at bounding box center [149, 156] width 13 height 6
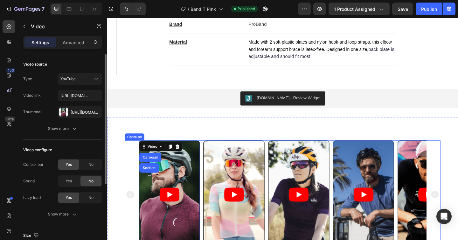
click at [139, 145] on div "Video Carousel Section 0 Video Video Video Video Carousel Section 4" at bounding box center [298, 210] width 382 height 169
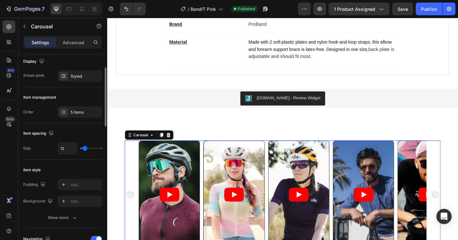
scroll to position [48, 0]
click at [73, 112] on div "5 items" at bounding box center [86, 112] width 30 height 6
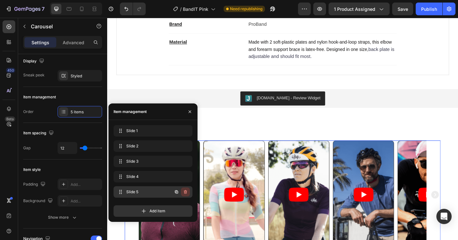
click at [184, 191] on icon "button" at bounding box center [185, 191] width 5 height 5
click at [185, 190] on div "Delete" at bounding box center [181, 192] width 12 height 6
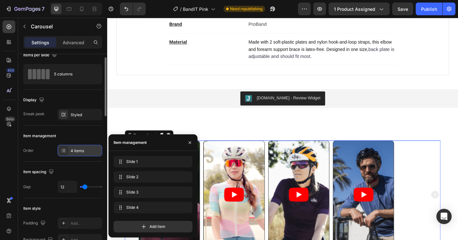
scroll to position [0, 0]
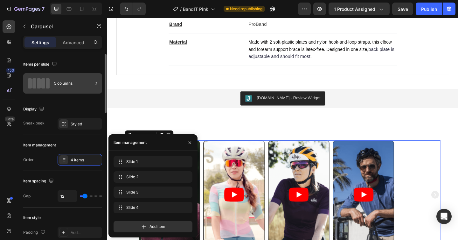
click at [86, 81] on div "5 columns" at bounding box center [73, 83] width 39 height 15
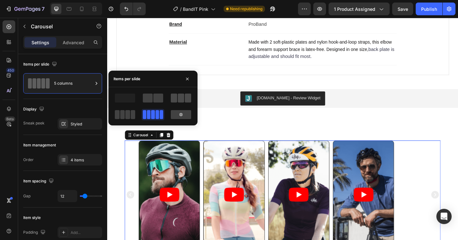
click at [182, 93] on span at bounding box center [181, 97] width 6 height 9
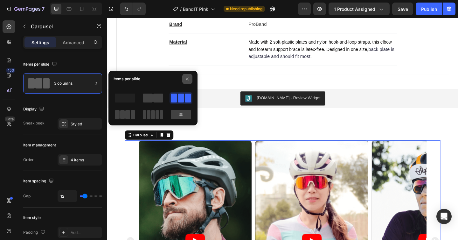
click at [188, 79] on icon "button" at bounding box center [187, 78] width 5 height 5
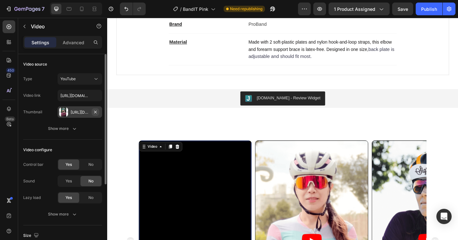
click at [97, 111] on icon "button" at bounding box center [95, 111] width 5 height 5
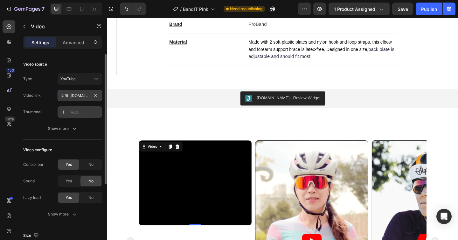
click at [83, 95] on input "[URL][DOMAIN_NAME]" at bounding box center [80, 95] width 45 height 11
paste input "youtube.com/shorts/Nx6DxwphvOo?si=lRaBb8XYWAeND4wN"
type input "https://youtube.com/shorts/Nx6DxwphvOo?si=lRaBb8XYWAeND4wN"
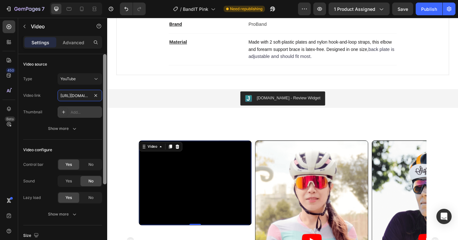
scroll to position [0, 97]
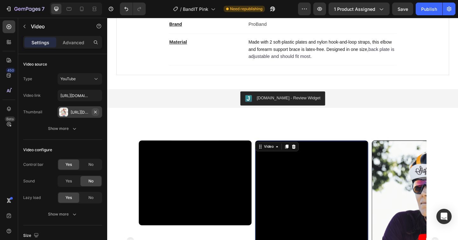
click at [96, 112] on icon "button" at bounding box center [95, 111] width 3 height 3
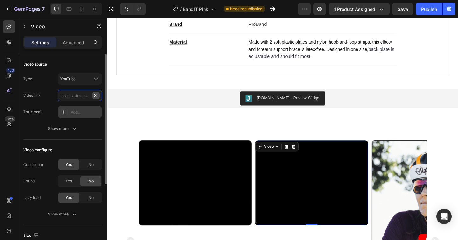
scroll to position [0, 0]
click at [82, 96] on input "text" at bounding box center [80, 95] width 45 height 11
paste input "https://youtube.com/shorts/kYYvsK8mto8?si=IBNf11aIc8omQn_s"
type input "https://youtube.com/shorts/kYYvsK8mto8?si=IBNf11aIc8omQn_s"
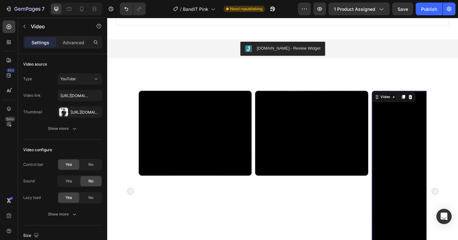
scroll to position [522, 0]
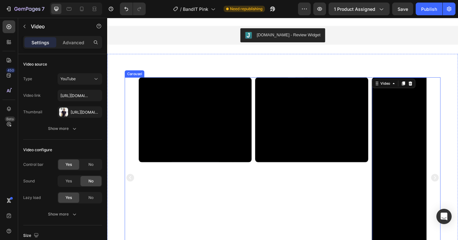
click at [458, 191] on icon "Carousel Next Arrow" at bounding box center [464, 192] width 8 height 8
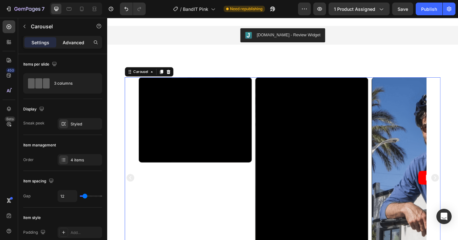
click at [71, 43] on p "Advanced" at bounding box center [74, 42] width 22 height 7
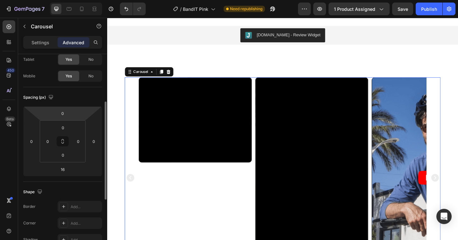
scroll to position [56, 0]
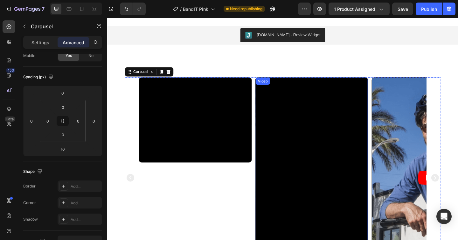
click at [444, 115] on article at bounding box center [456, 192] width 122 height 218
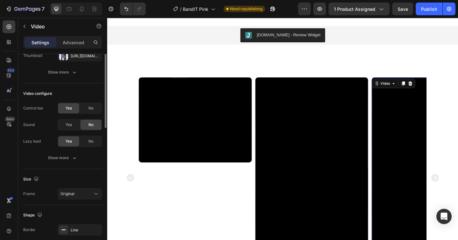
scroll to position [0, 0]
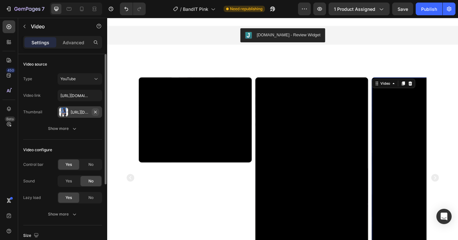
click at [96, 112] on icon "button" at bounding box center [95, 111] width 3 height 3
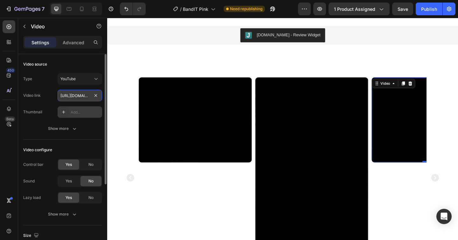
click at [89, 96] on input "[URL][DOMAIN_NAME]" at bounding box center [80, 95] width 45 height 11
paste input "youtube.com/shorts/DQF1NE4S4VM?si=67a4_2UqWgZJolJL"
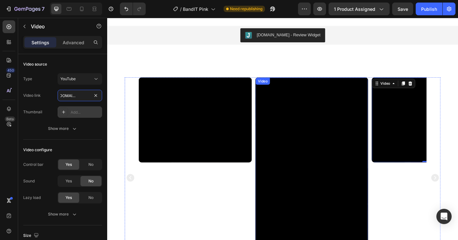
type input "https://youtube.com/shorts/DQF1NE4S4VM?si=67a4_2UqWgZJolJL"
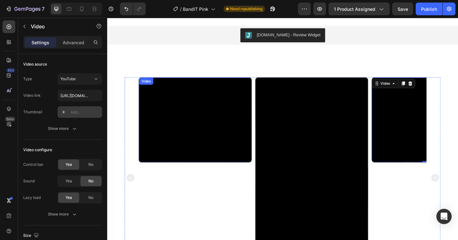
click at [149, 87] on div "Video" at bounding box center [149, 87] width 13 height 6
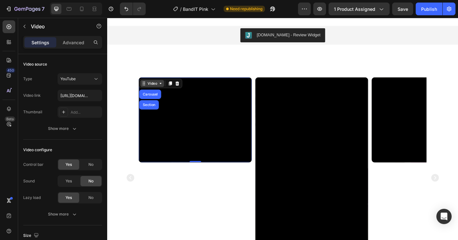
click at [153, 91] on div "Video" at bounding box center [156, 90] width 13 height 6
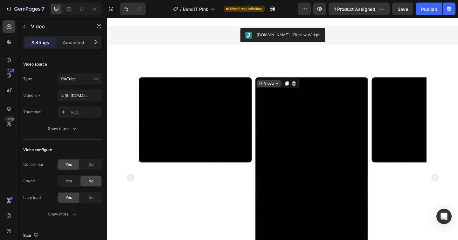
click at [278, 86] on div "Video" at bounding box center [283, 90] width 26 height 8
click at [283, 91] on div "Video" at bounding box center [282, 90] width 13 height 6
click at [95, 112] on icon "button" at bounding box center [95, 111] width 3 height 3
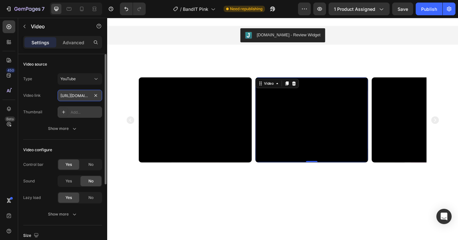
click at [80, 96] on input "[URL][DOMAIN_NAME]" at bounding box center [80, 95] width 45 height 11
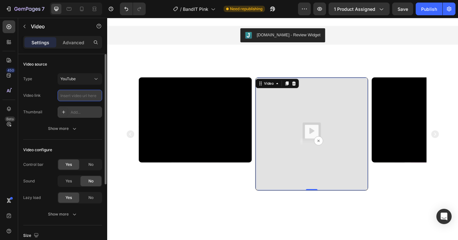
paste input "https://youtube.com/shorts/73Br8PmS2o4?si=jMwCoLt9EacvoJwn"
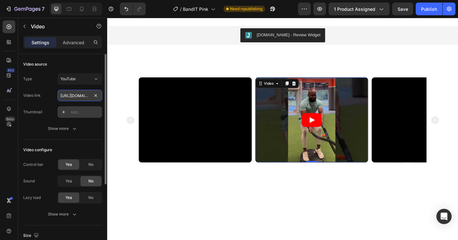
scroll to position [0, 92]
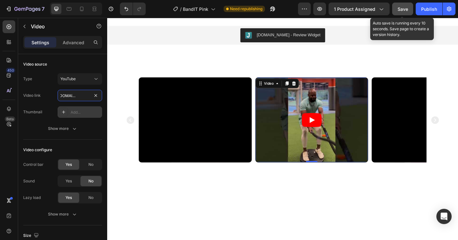
type input "https://youtube.com/shorts/73Br8PmS2o4?si=jMwCoLt9EacvoJwn"
click at [403, 11] on span "Save" at bounding box center [403, 8] width 10 height 5
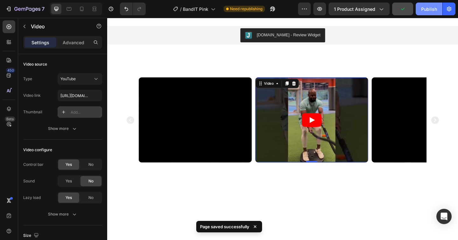
click at [433, 9] on div "Publish" at bounding box center [429, 9] width 16 height 7
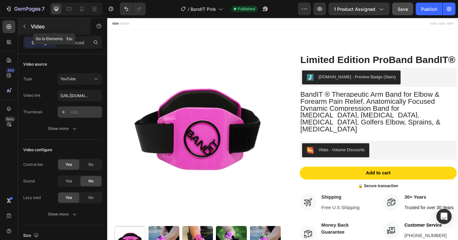
click at [35, 27] on p "Video" at bounding box center [58, 27] width 54 height 8
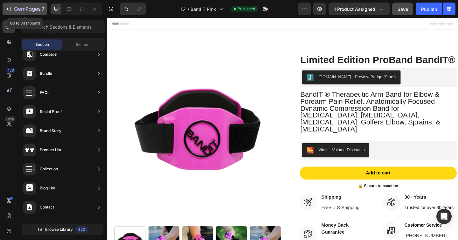
click at [35, 8] on icon "button" at bounding box center [27, 9] width 26 height 5
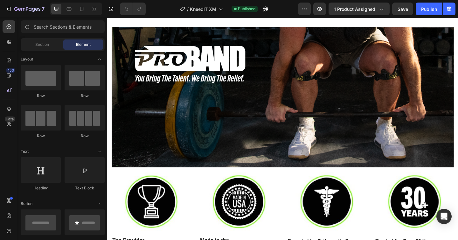
scroll to position [557, 0]
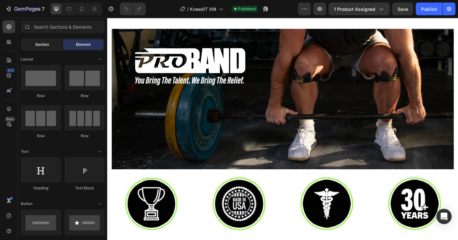
click at [44, 49] on div "Section Element" at bounding box center [63, 44] width 84 height 13
click at [45, 43] on span "Section" at bounding box center [42, 45] width 14 height 6
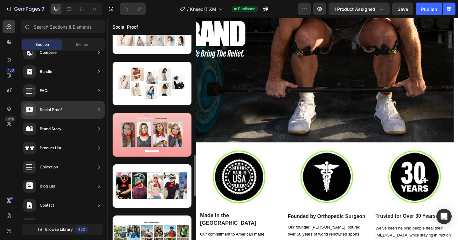
scroll to position [592, 0]
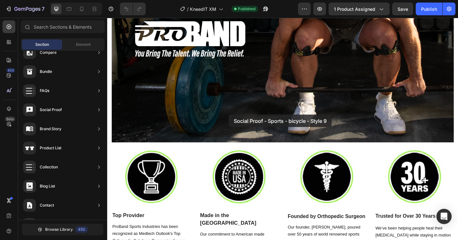
drag, startPoint x: 256, startPoint y: 199, endPoint x: 239, endPoint y: 124, distance: 77.1
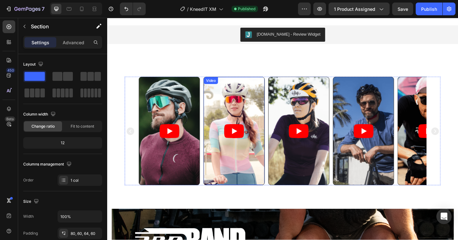
scroll to position [521, 0]
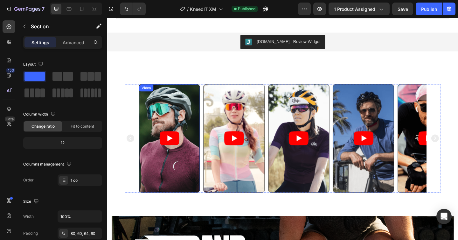
click at [195, 99] on article at bounding box center [175, 148] width 66 height 117
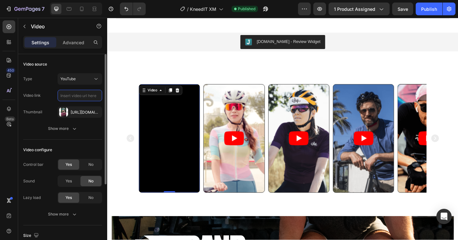
scroll to position [0, 0]
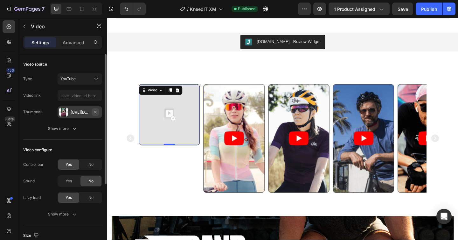
click at [96, 111] on icon "button" at bounding box center [95, 111] width 3 height 3
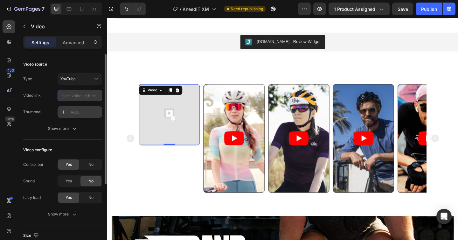
click at [82, 94] on input "text" at bounding box center [80, 95] width 45 height 11
paste input "[URL][DOMAIN_NAME]"
type input "[URL][DOMAIN_NAME]"
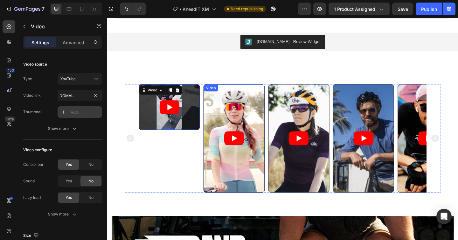
click at [250, 117] on article at bounding box center [245, 148] width 66 height 117
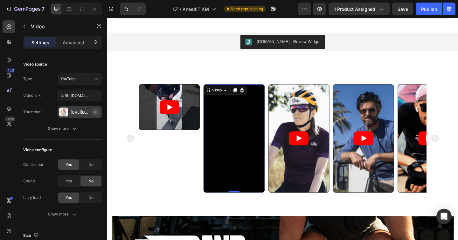
click at [95, 111] on icon "button" at bounding box center [95, 111] width 3 height 3
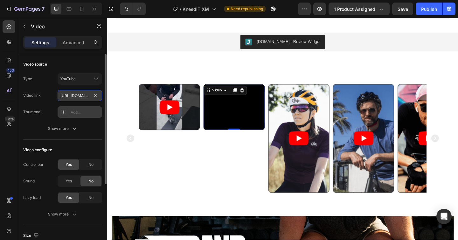
click at [77, 98] on input "[URL][DOMAIN_NAME]" at bounding box center [80, 95] width 45 height 11
paste input "[DOMAIN_NAME][URL]"
type input "[URL][DOMAIN_NAME]"
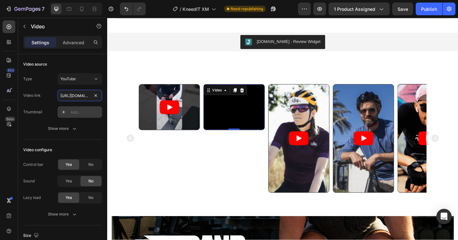
scroll to position [0, 94]
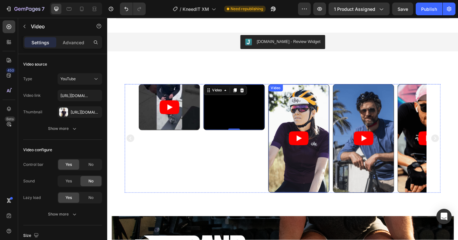
click at [322, 114] on article at bounding box center [316, 148] width 66 height 117
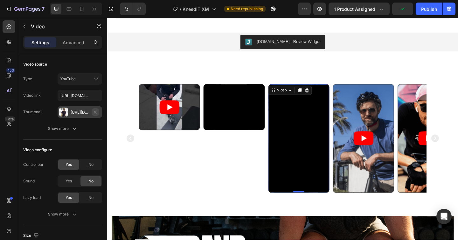
click at [95, 112] on icon "button" at bounding box center [95, 111] width 5 height 5
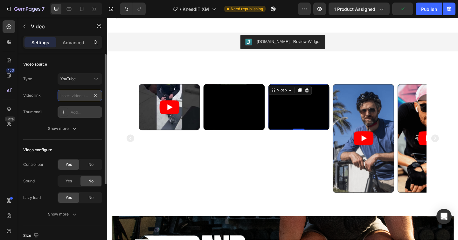
scroll to position [0, 0]
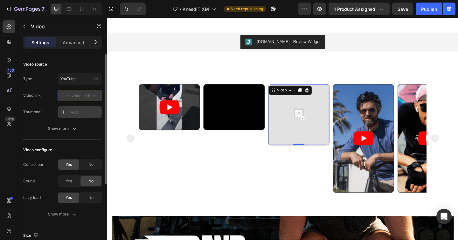
paste input "[URL][DOMAIN_NAME]"
type input "[URL][DOMAIN_NAME]"
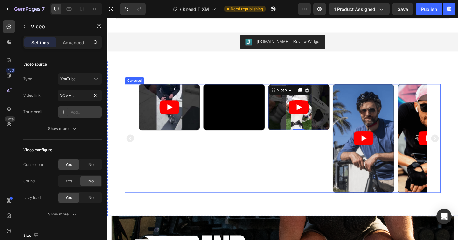
click at [134, 107] on div "Video Video Video 0 Video Video" at bounding box center [297, 149] width 343 height 118
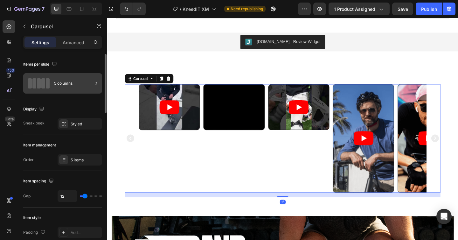
click at [50, 78] on div at bounding box center [38, 83] width 25 height 10
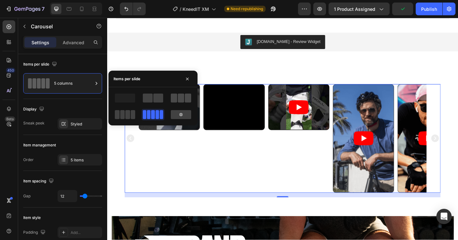
click at [177, 96] on div at bounding box center [181, 97] width 20 height 9
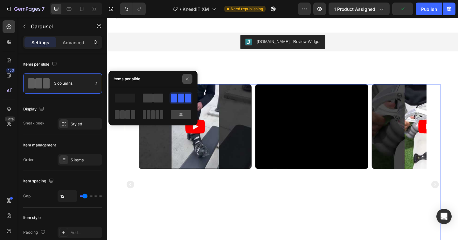
click at [188, 80] on icon "button" at bounding box center [187, 78] width 5 height 5
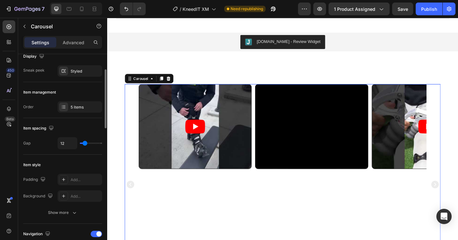
scroll to position [77, 0]
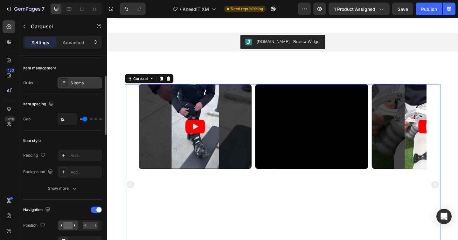
click at [73, 85] on div "5 items" at bounding box center [86, 83] width 30 height 6
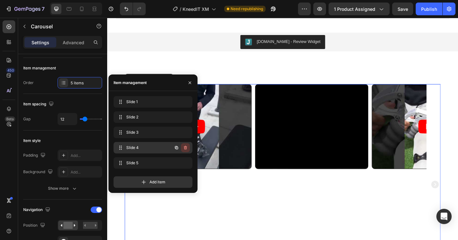
click at [186, 145] on icon "button" at bounding box center [185, 147] width 5 height 5
click at [186, 147] on div "Delete" at bounding box center [181, 148] width 12 height 6
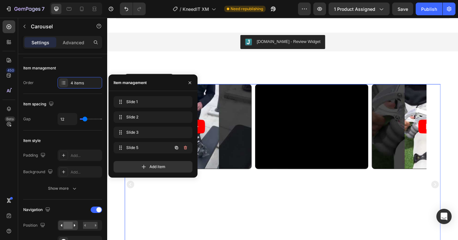
click at [186, 147] on icon "button" at bounding box center [186, 148] width 0 height 2
click at [186, 147] on div "Delete" at bounding box center [181, 148] width 12 height 6
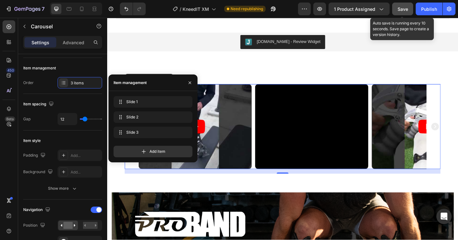
click at [402, 6] on span "Save" at bounding box center [403, 8] width 10 height 5
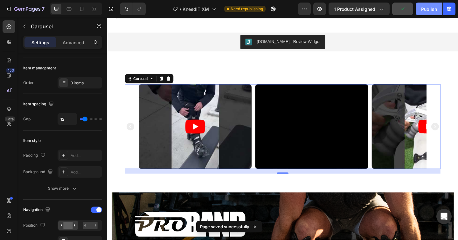
click at [426, 7] on div "Publish" at bounding box center [429, 9] width 16 height 7
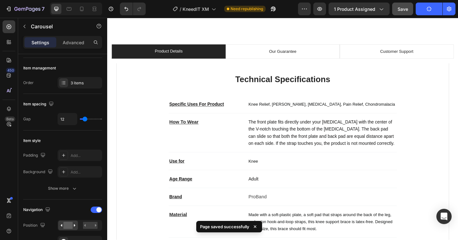
scroll to position [0, 0]
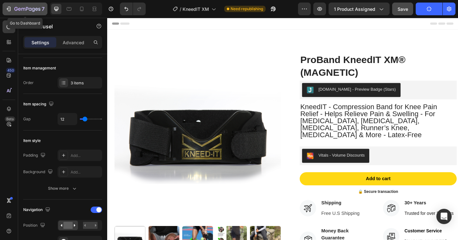
click at [29, 9] on icon "button" at bounding box center [30, 9] width 3 height 3
